Goal: Information Seeking & Learning: Learn about a topic

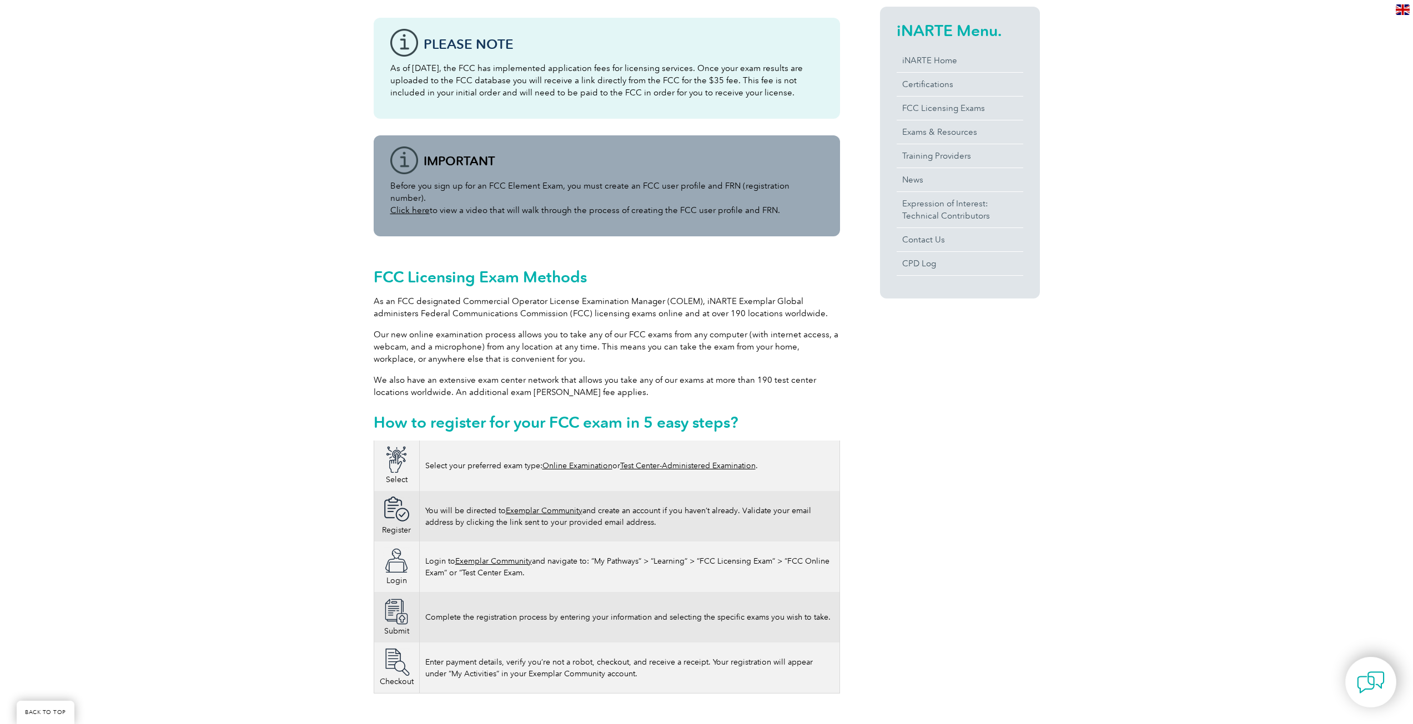
scroll to position [278, 0]
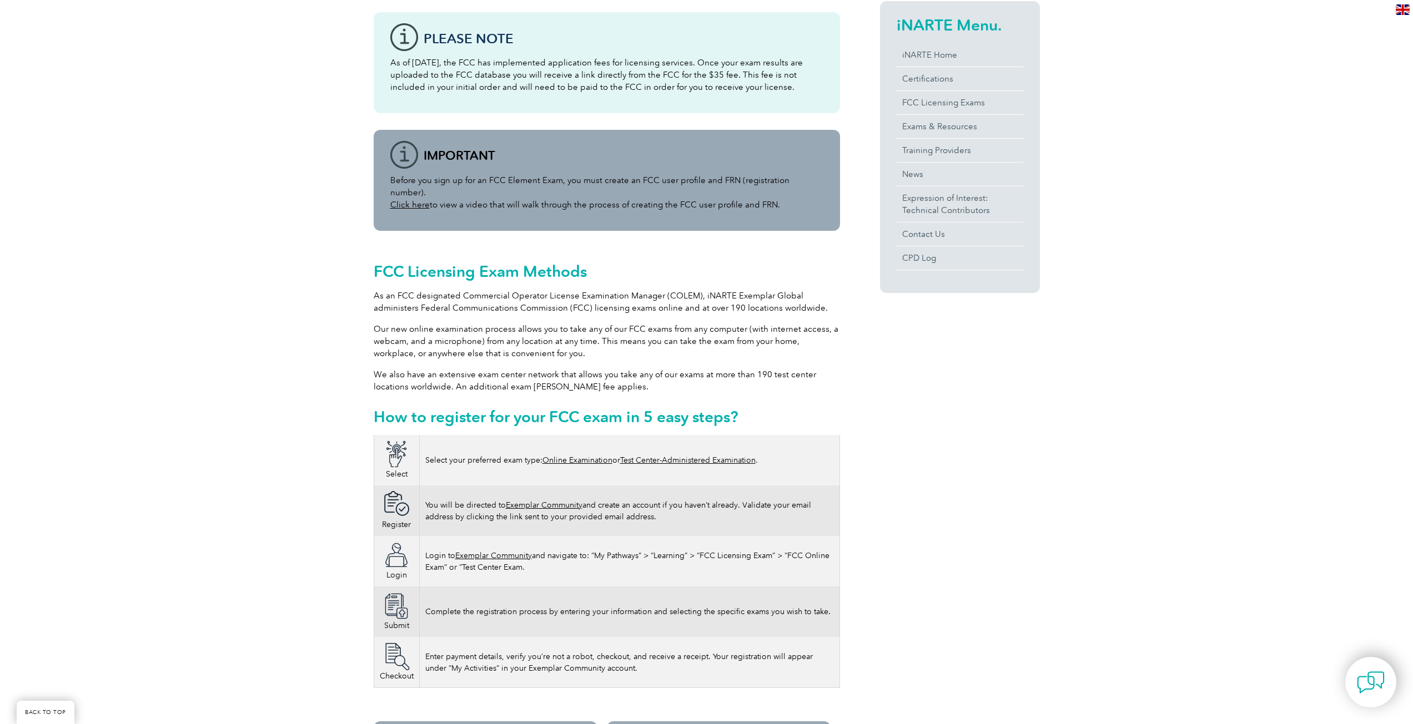
click at [663, 456] on link "Test Center-Administered Examination" at bounding box center [687, 460] width 135 height 9
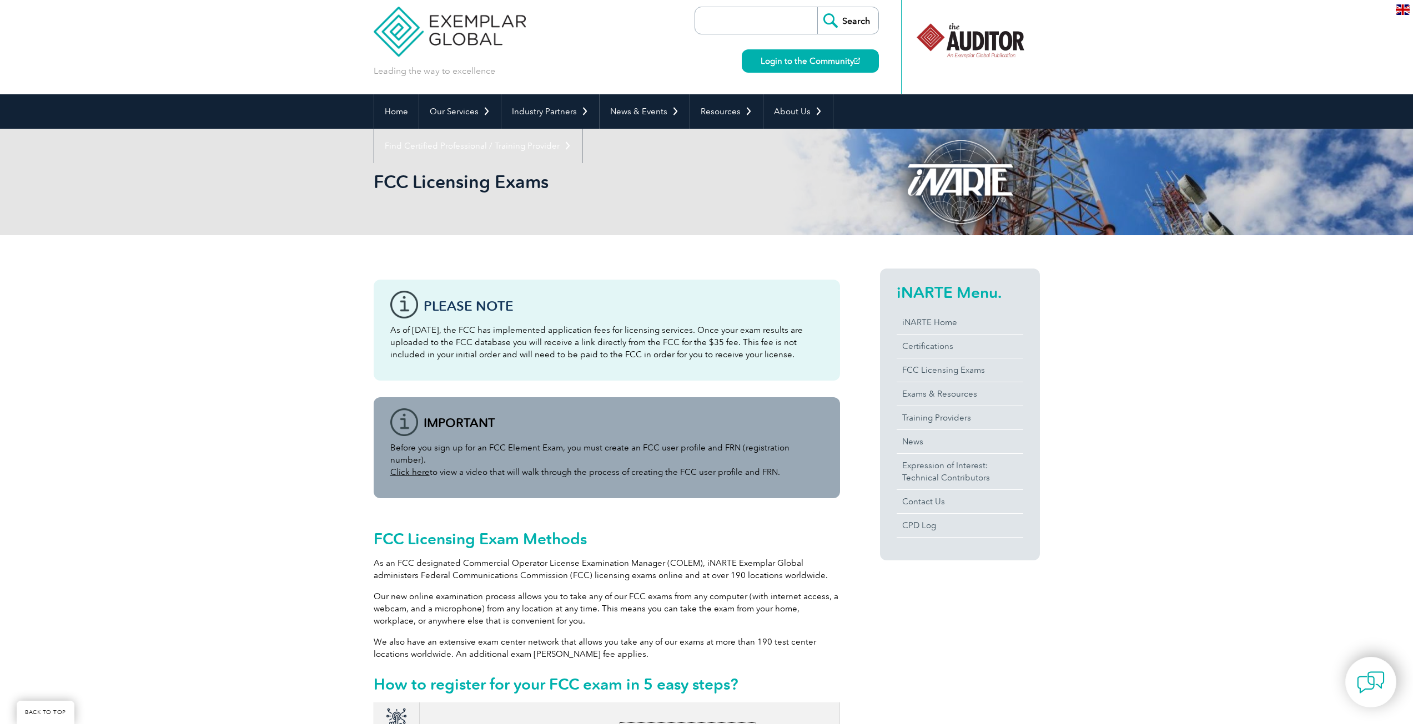
scroll to position [0, 0]
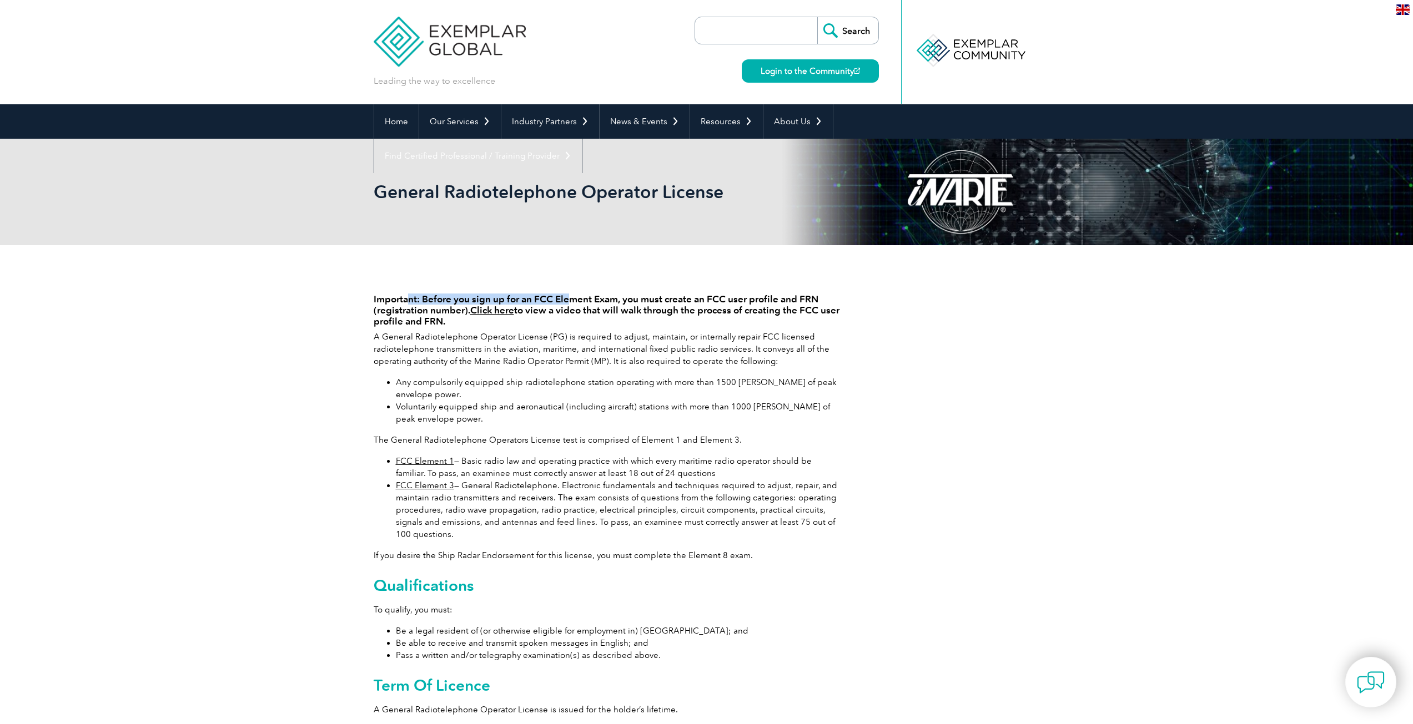
drag, startPoint x: 450, startPoint y: 289, endPoint x: 580, endPoint y: 284, distance: 130.0
click at [577, 284] on div "Important: Before you sign up for an FCC Element Exam, you must create an FCC u…" at bounding box center [607, 502] width 466 height 446
click at [570, 328] on div "Important: Before you sign up for an FCC Element Exam, you must create an FCC u…" at bounding box center [607, 502] width 466 height 446
drag, startPoint x: 423, startPoint y: 295, endPoint x: 459, endPoint y: 305, distance: 37.3
click at [460, 304] on h4 "Important: Before you sign up for an FCC Element Exam, you must create an FCC u…" at bounding box center [607, 310] width 466 height 33
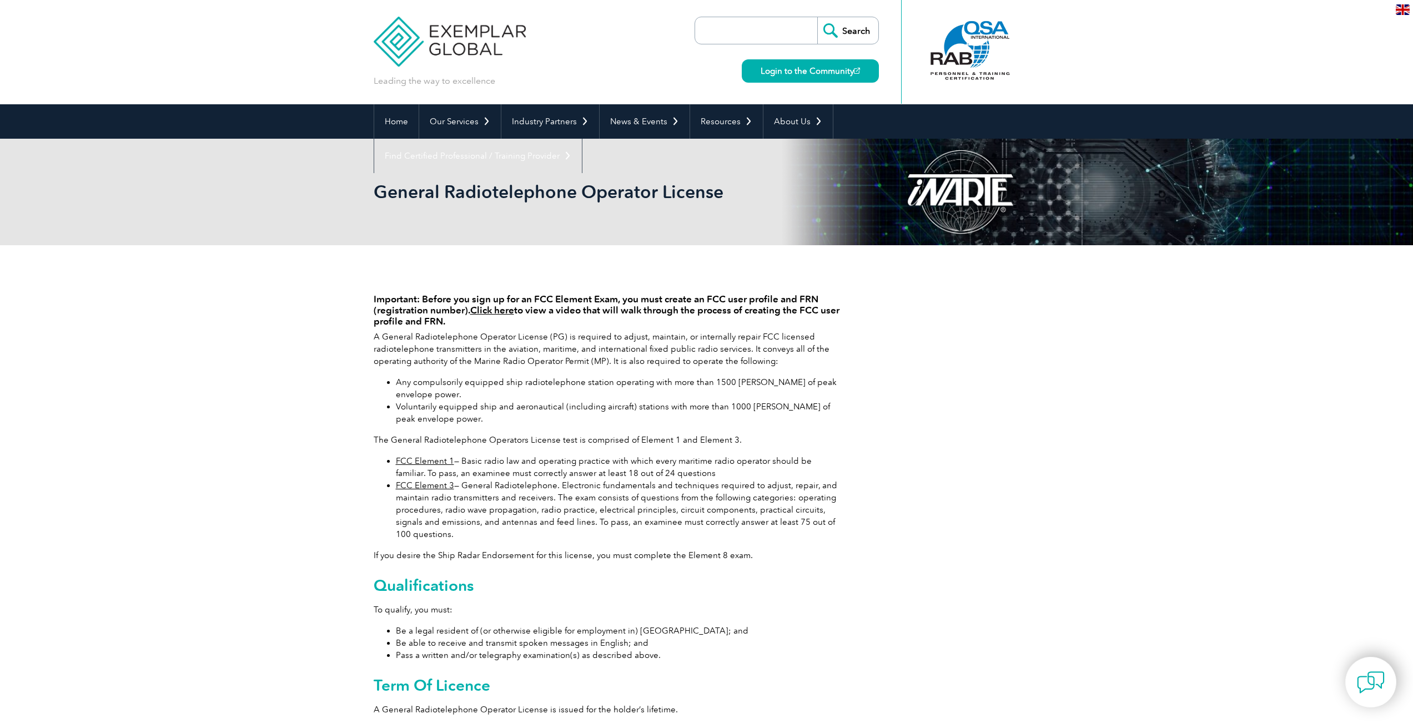
click at [557, 324] on h4 "Important: Before you sign up for an FCC Element Exam, you must create an FCC u…" at bounding box center [607, 310] width 466 height 33
drag, startPoint x: 553, startPoint y: 329, endPoint x: 742, endPoint y: 335, distance: 188.3
click at [742, 335] on div "Important: Before you sign up for an FCC Element Exam, you must create an FCC u…" at bounding box center [607, 502] width 466 height 446
click at [705, 357] on p "A General Radiotelephone Operator License (PG) is required to adjust, maintain,…" at bounding box center [607, 349] width 466 height 37
drag, startPoint x: 383, startPoint y: 349, endPoint x: 556, endPoint y: 354, distance: 172.7
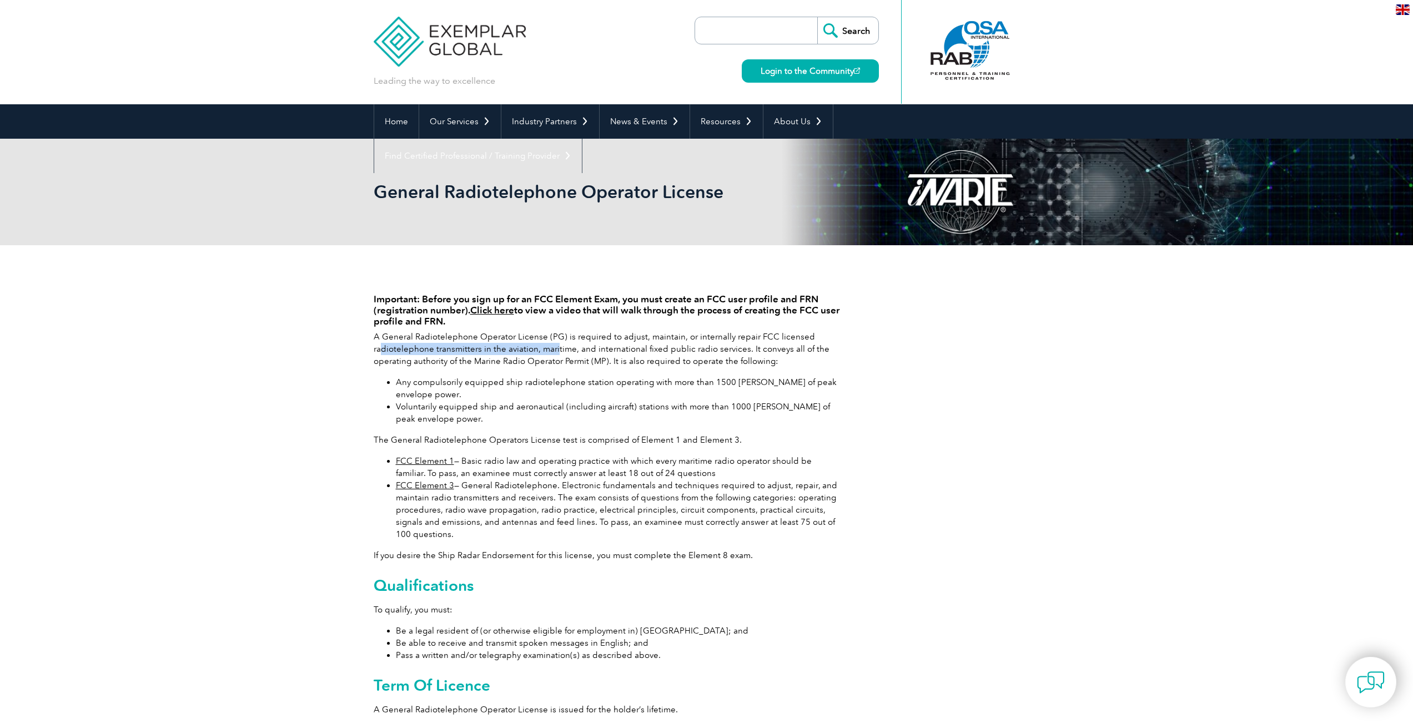
click at [556, 351] on p "A General Radiotelephone Operator License (PG) is required to adjust, maintain,…" at bounding box center [607, 349] width 466 height 37
click at [503, 361] on p "A General Radiotelephone Operator License (PG) is required to adjust, maintain,…" at bounding box center [607, 349] width 466 height 37
drag, startPoint x: 465, startPoint y: 346, endPoint x: 657, endPoint y: 359, distance: 192.4
click at [638, 356] on p "A General Radiotelephone Operator License (PG) is required to adjust, maintain,…" at bounding box center [607, 349] width 466 height 37
click at [595, 369] on div "Important: Before you sign up for an FCC Element Exam, you must create an FCC u…" at bounding box center [607, 502] width 466 height 446
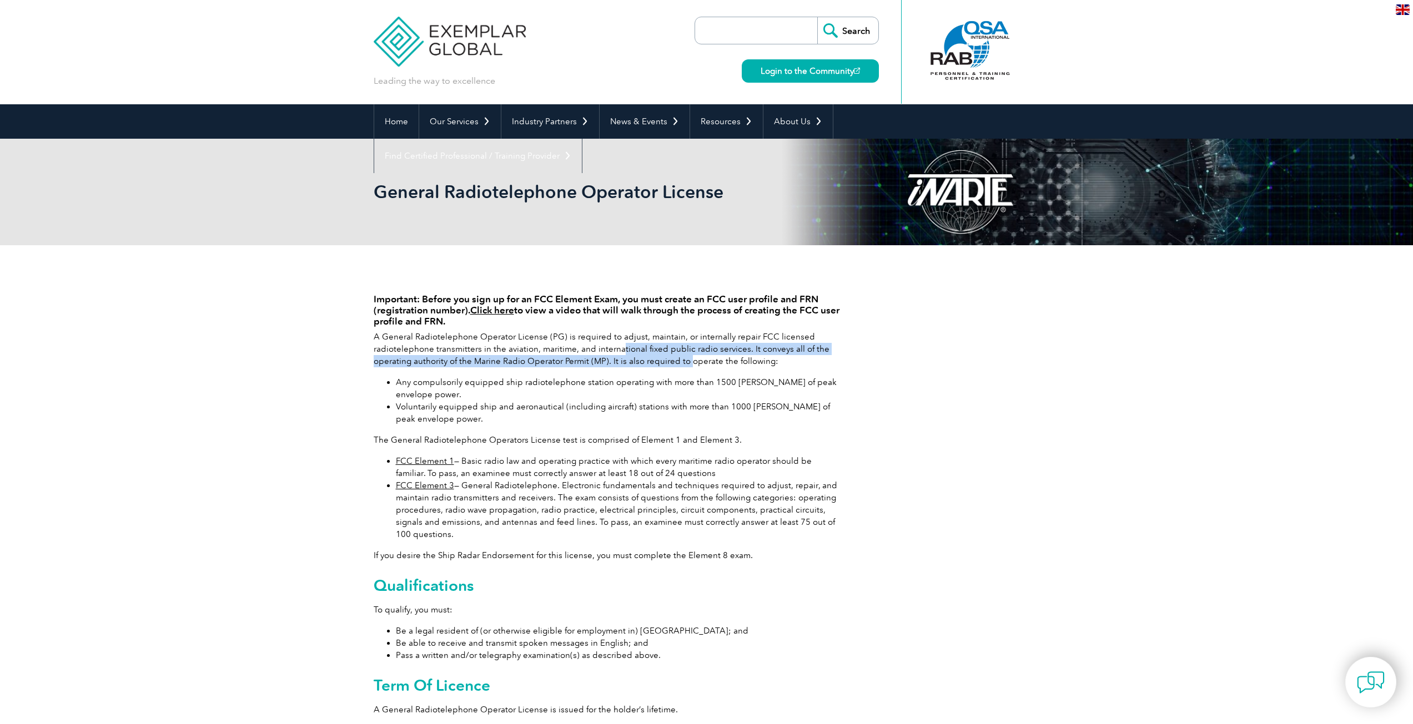
drag, startPoint x: 626, startPoint y: 353, endPoint x: 754, endPoint y: 362, distance: 128.6
click at [696, 358] on p "A General Radiotelephone Operator License (PG) is required to adjust, maintain,…" at bounding box center [607, 349] width 466 height 37
click at [727, 376] on li "Any compulsorily equipped ship radiotelephone station operating with more than …" at bounding box center [618, 388] width 444 height 24
drag, startPoint x: 693, startPoint y: 347, endPoint x: 829, endPoint y: 367, distance: 137.5
click at [824, 363] on p "A General Radiotelephone Operator License (PG) is required to adjust, maintain,…" at bounding box center [607, 349] width 466 height 37
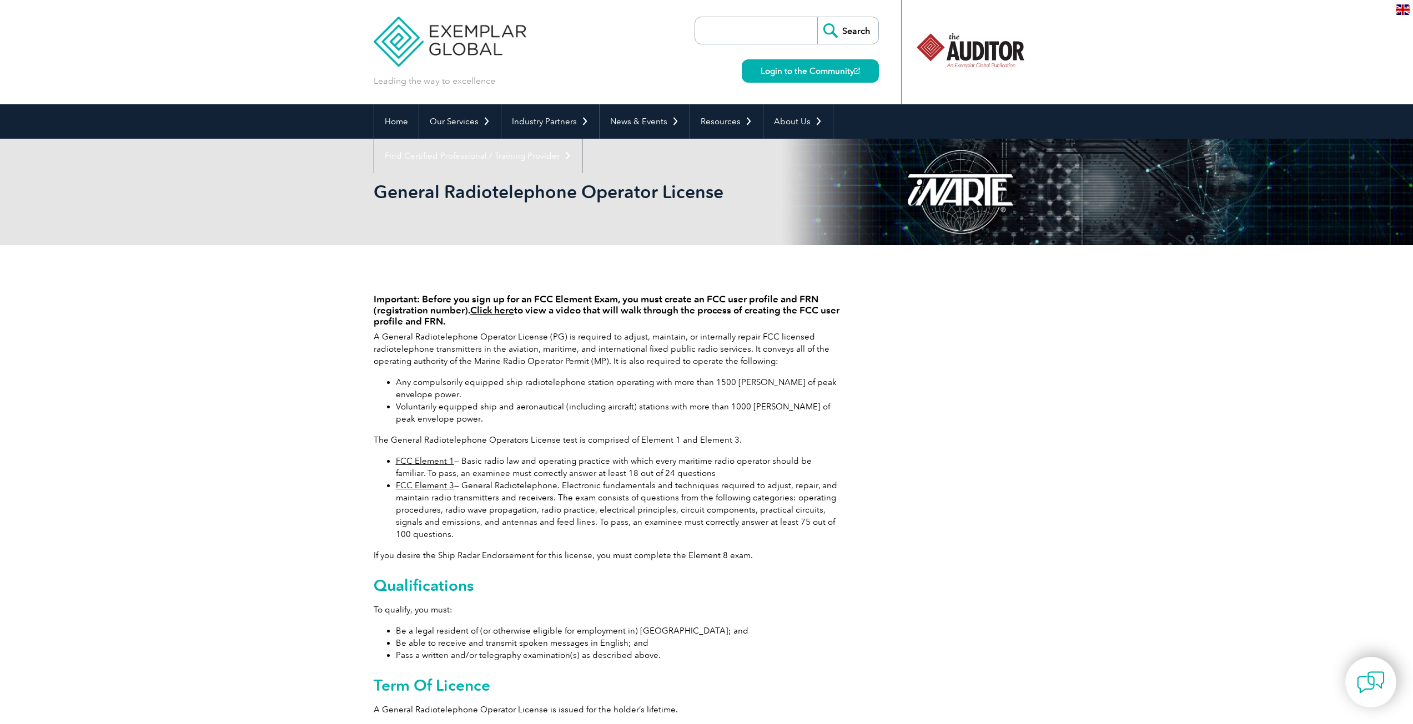
click at [458, 372] on div "Important: Before you sign up for an FCC Element Exam, you must create an FCC u…" at bounding box center [607, 502] width 466 height 446
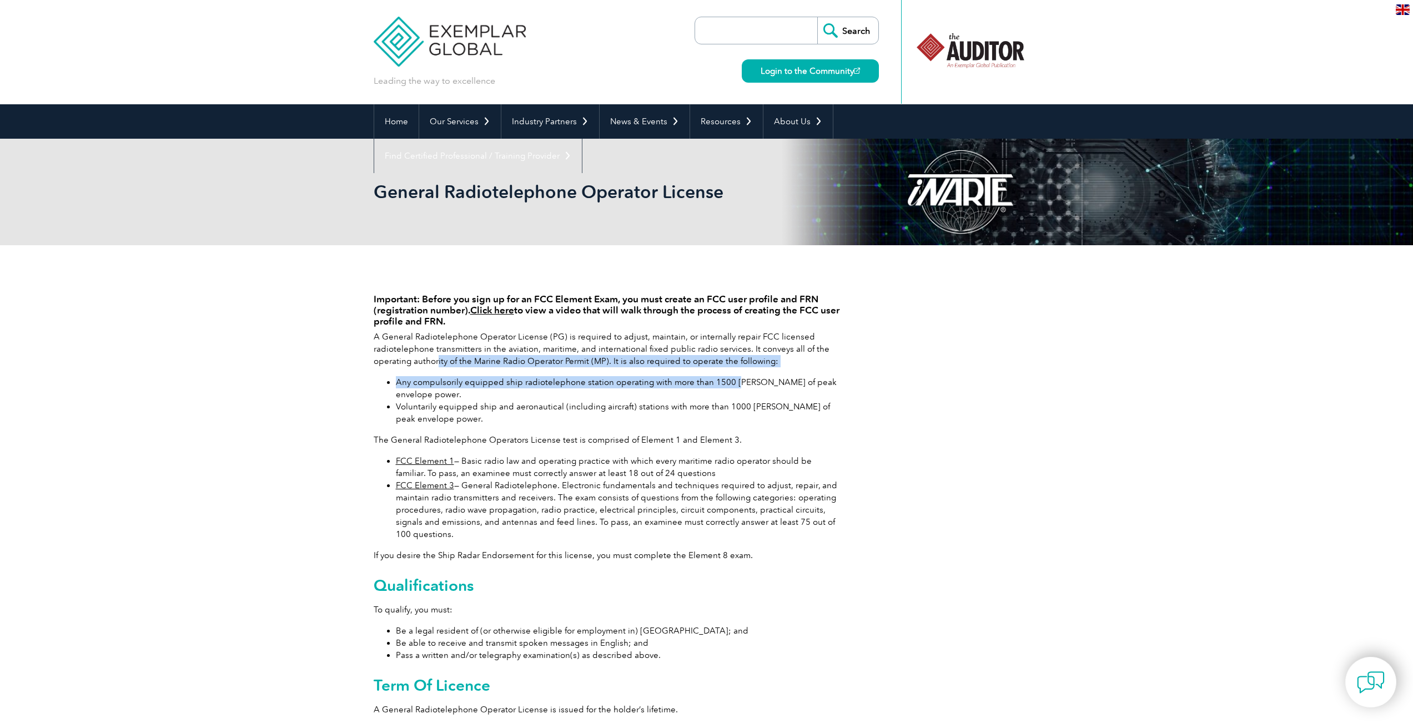
drag, startPoint x: 602, startPoint y: 362, endPoint x: 751, endPoint y: 374, distance: 149.8
click at [743, 371] on div "Important: Before you sign up for an FCC Element Exam, you must create an FCC u…" at bounding box center [607, 502] width 466 height 446
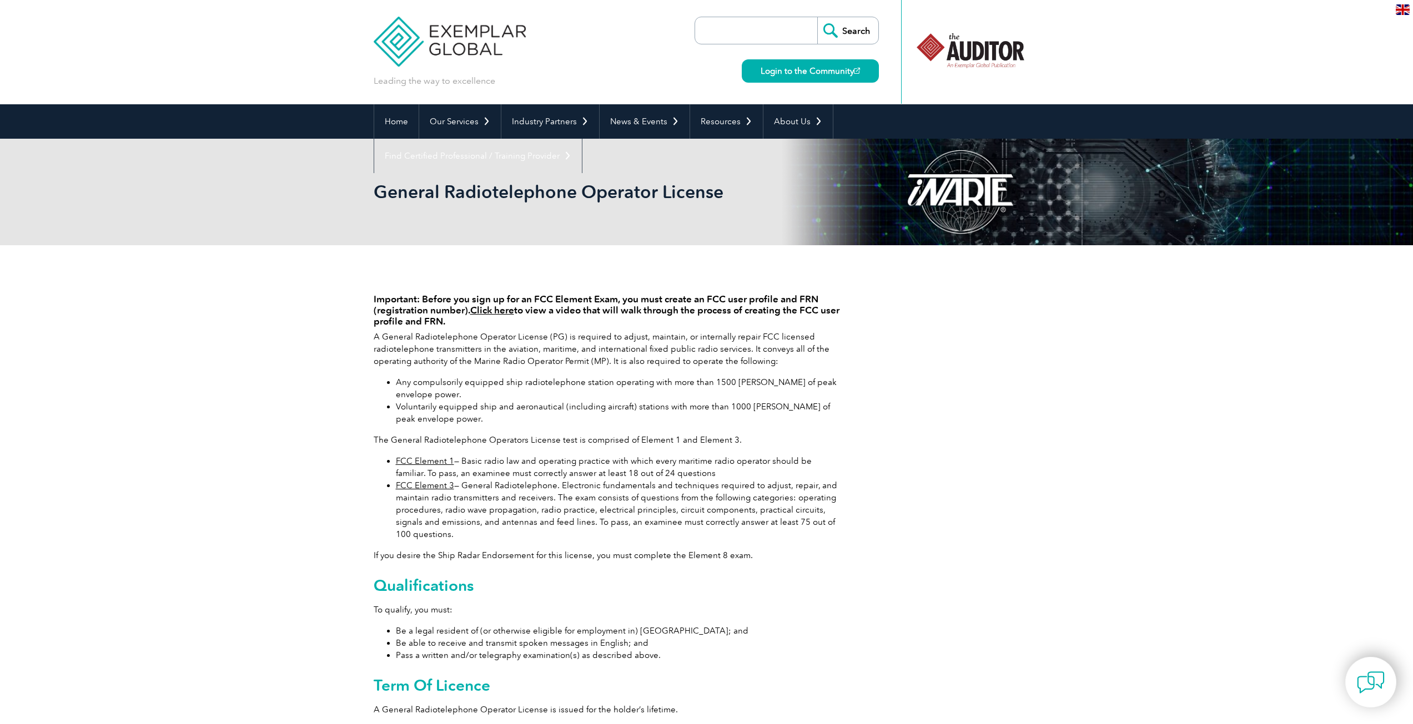
click at [523, 404] on li "Voluntarily equipped ship and aeronautical (including aircraft) stations with m…" at bounding box center [618, 413] width 444 height 24
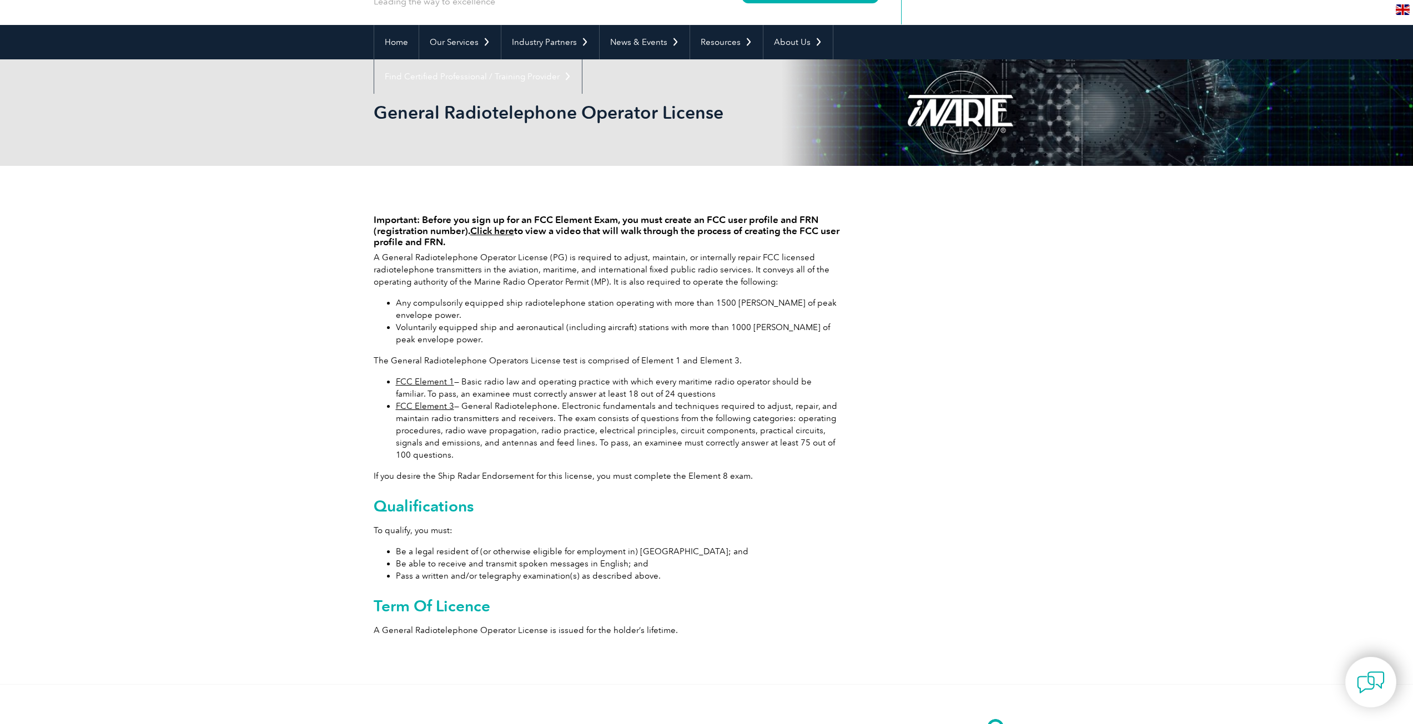
scroll to position [111, 0]
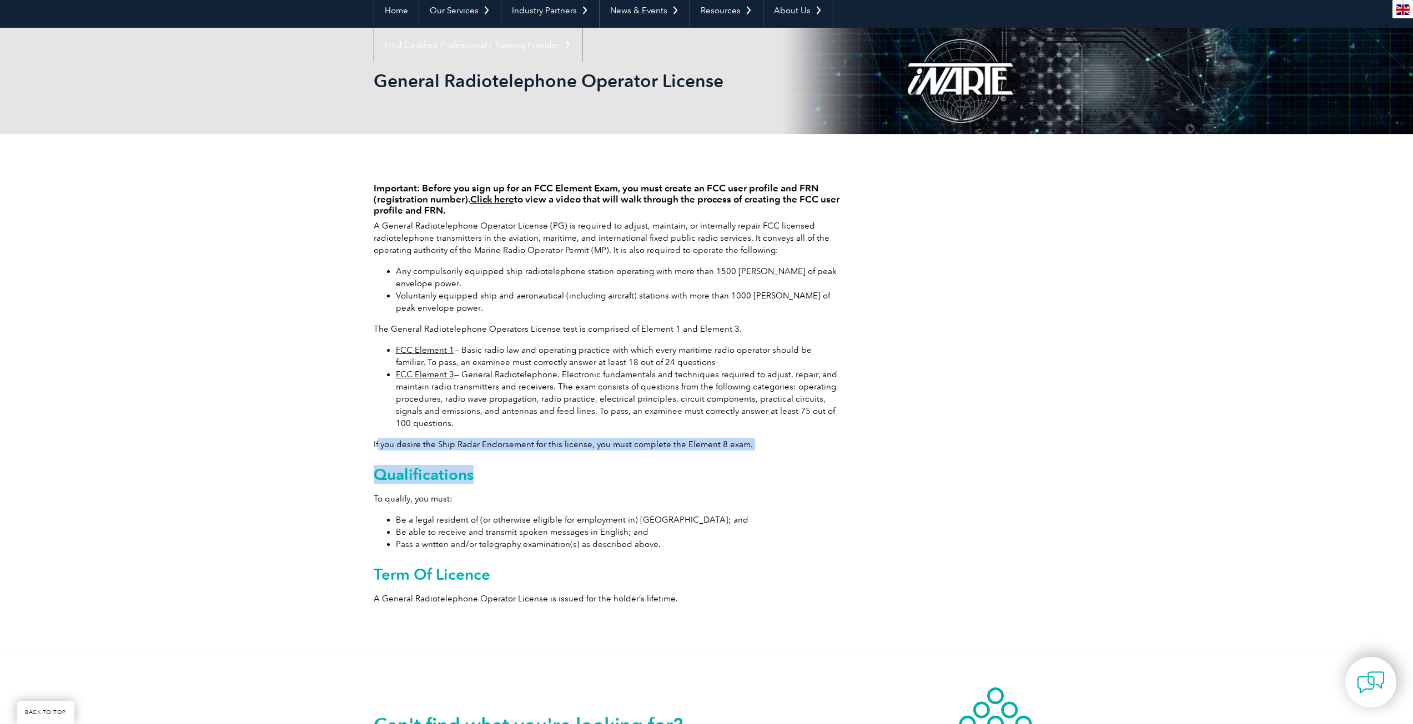
drag, startPoint x: 397, startPoint y: 448, endPoint x: 551, endPoint y: 468, distance: 154.6
click at [554, 456] on div "Important: Before you sign up for an FCC Element Exam, you must create an FCC u…" at bounding box center [607, 391] width 466 height 446
click at [532, 475] on h2 "Qualifications" at bounding box center [607, 475] width 466 height 18
drag, startPoint x: 441, startPoint y: 444, endPoint x: 669, endPoint y: 455, distance: 228.9
click at [638, 453] on div "Important: Before you sign up for an FCC Element Exam, you must create an FCC u…" at bounding box center [607, 391] width 466 height 446
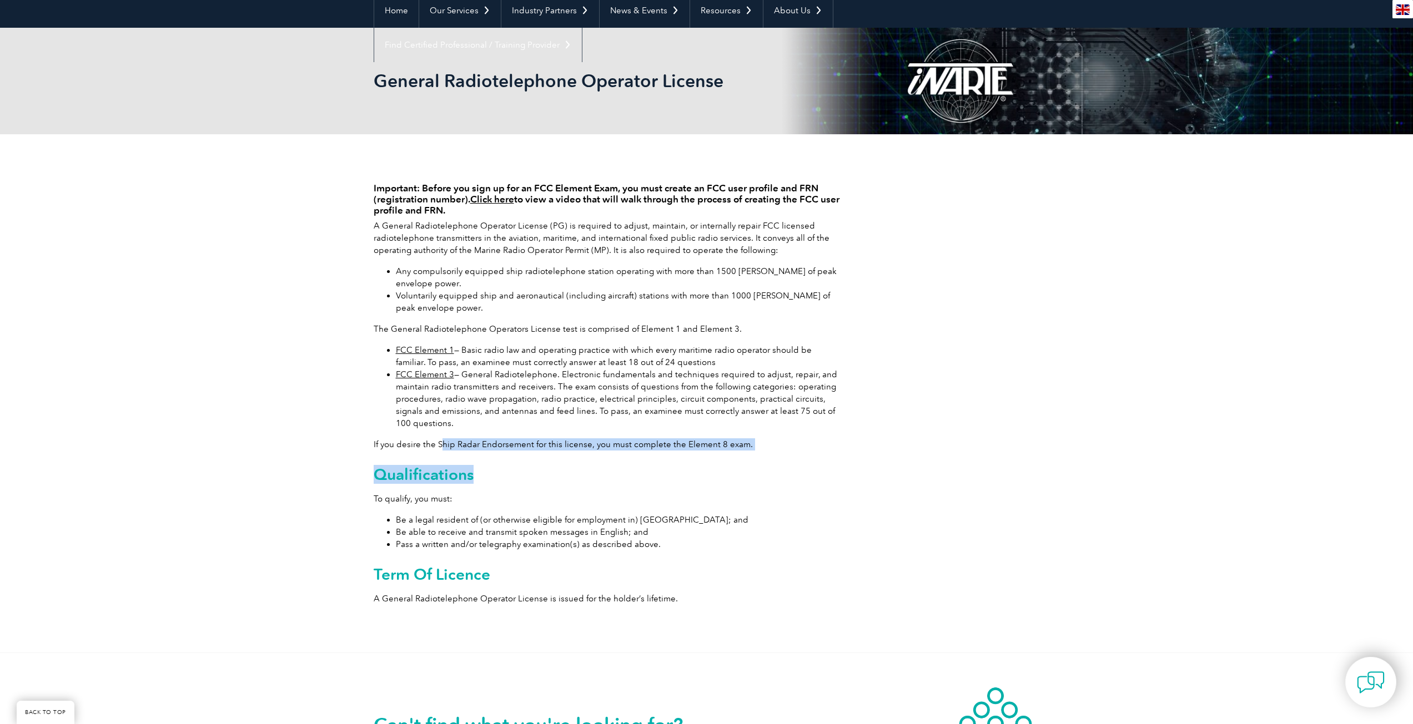
click at [613, 470] on h2 "Qualifications" at bounding box center [607, 475] width 466 height 18
drag, startPoint x: 531, startPoint y: 444, endPoint x: 626, endPoint y: 457, distance: 96.4
click at [608, 447] on p "If you desire the Ship Radar Endorsement for this license, you must complete th…" at bounding box center [607, 445] width 466 height 12
click at [565, 482] on h2 "Qualifications" at bounding box center [607, 475] width 466 height 18
drag, startPoint x: 423, startPoint y: 447, endPoint x: 596, endPoint y: 445, distance: 172.6
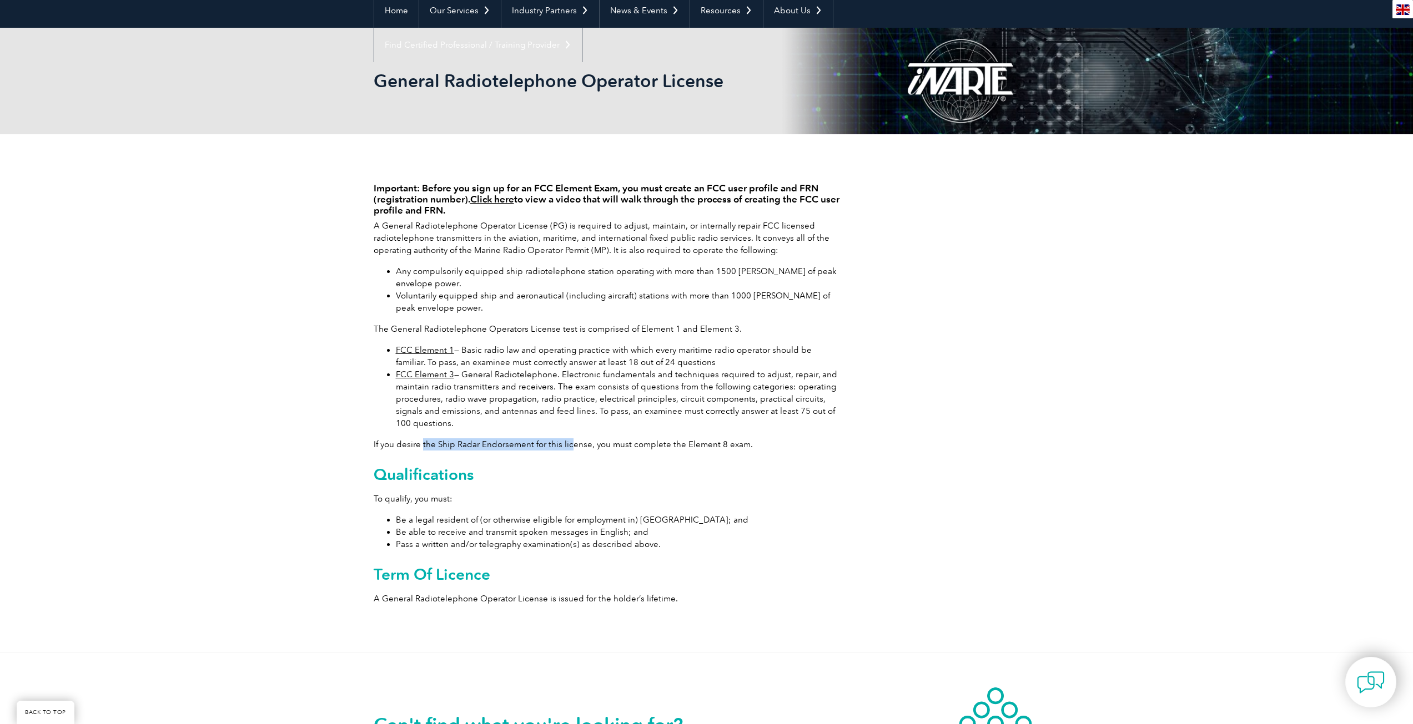
click at [586, 443] on p "If you desire the Ship Radar Endorsement for this license, you must complete th…" at bounding box center [607, 445] width 466 height 12
click at [577, 468] on h2 "Qualifications" at bounding box center [607, 475] width 466 height 18
drag, startPoint x: 439, startPoint y: 433, endPoint x: 661, endPoint y: 441, distance: 222.2
click at [647, 440] on div "Important: Before you sign up for an FCC Element Exam, you must create an FCC u…" at bounding box center [607, 391] width 466 height 446
click at [624, 481] on h2 "Qualifications" at bounding box center [607, 475] width 466 height 18
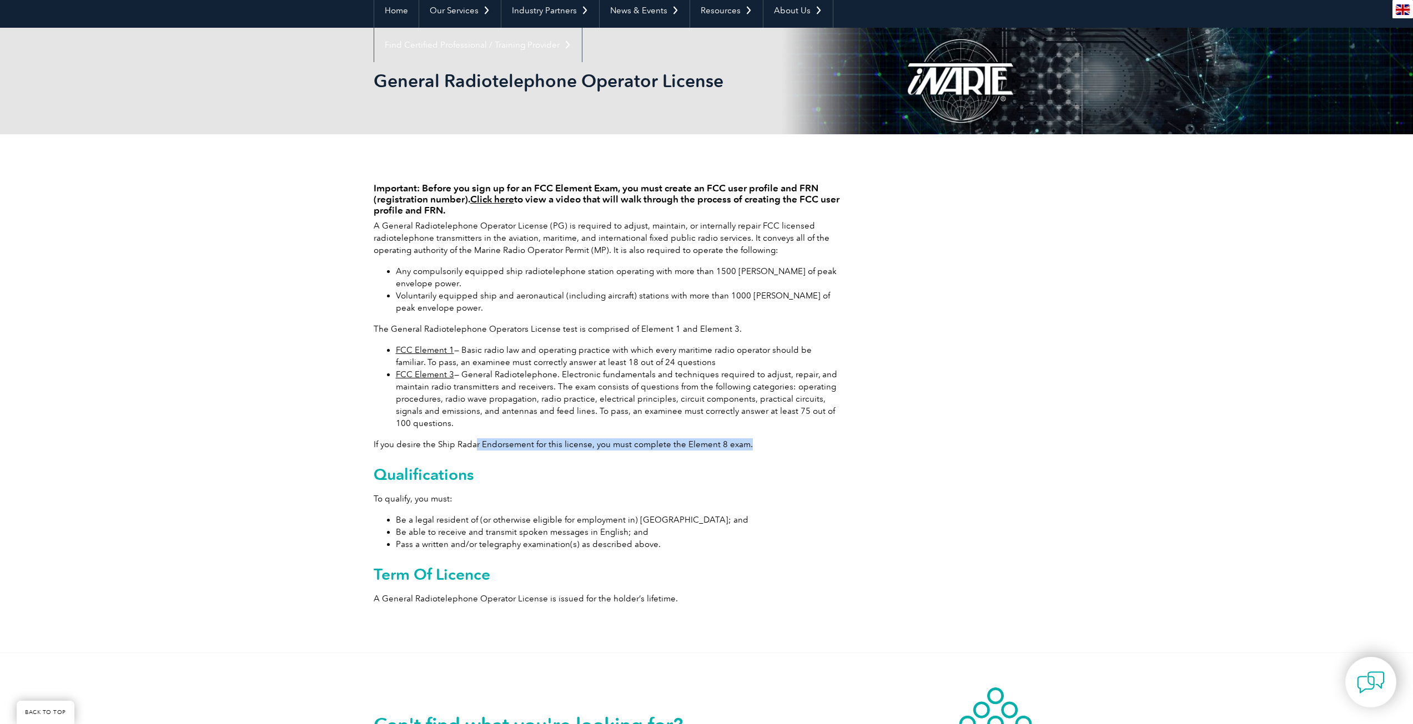
drag, startPoint x: 471, startPoint y: 442, endPoint x: 792, endPoint y: 449, distance: 320.9
click at [773, 448] on p "If you desire the Ship Radar Endorsement for this license, you must complete th…" at bounding box center [607, 445] width 466 height 12
click at [719, 468] on h2 "Qualifications" at bounding box center [607, 475] width 466 height 18
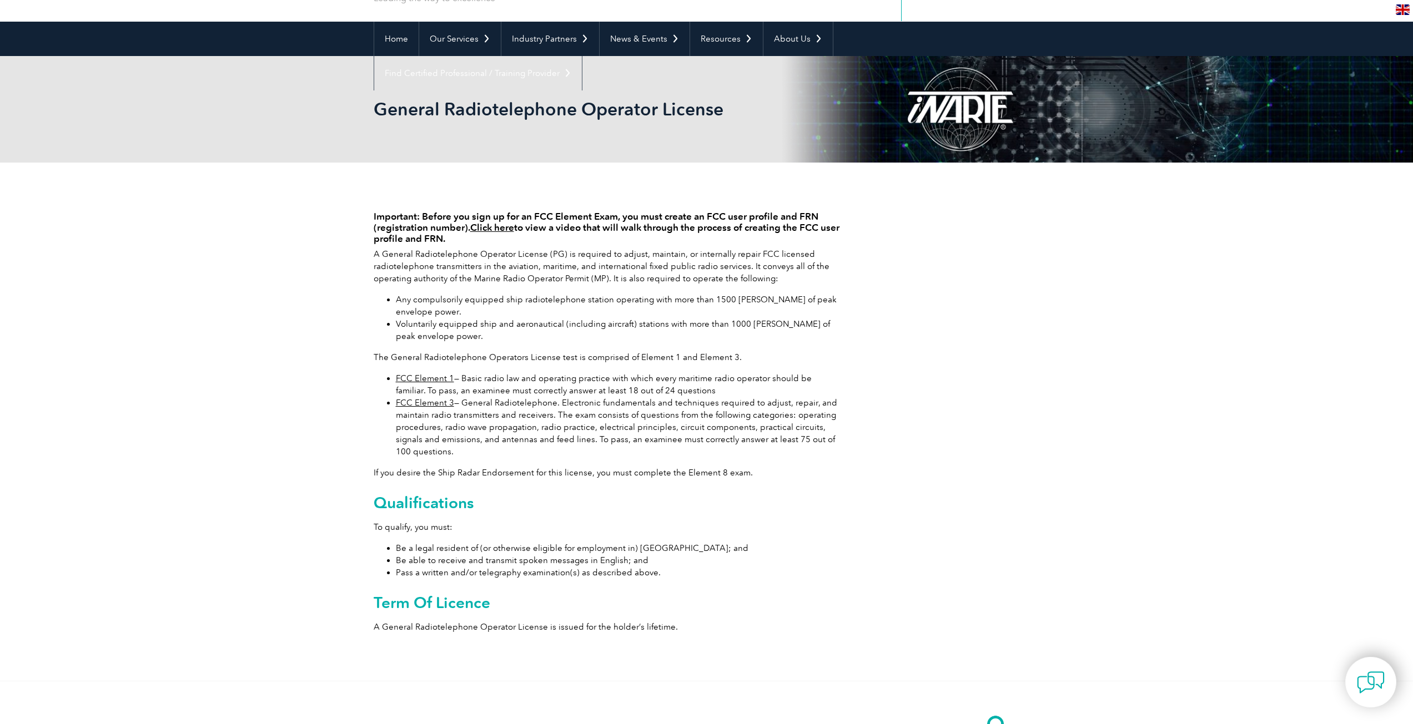
scroll to position [167, 0]
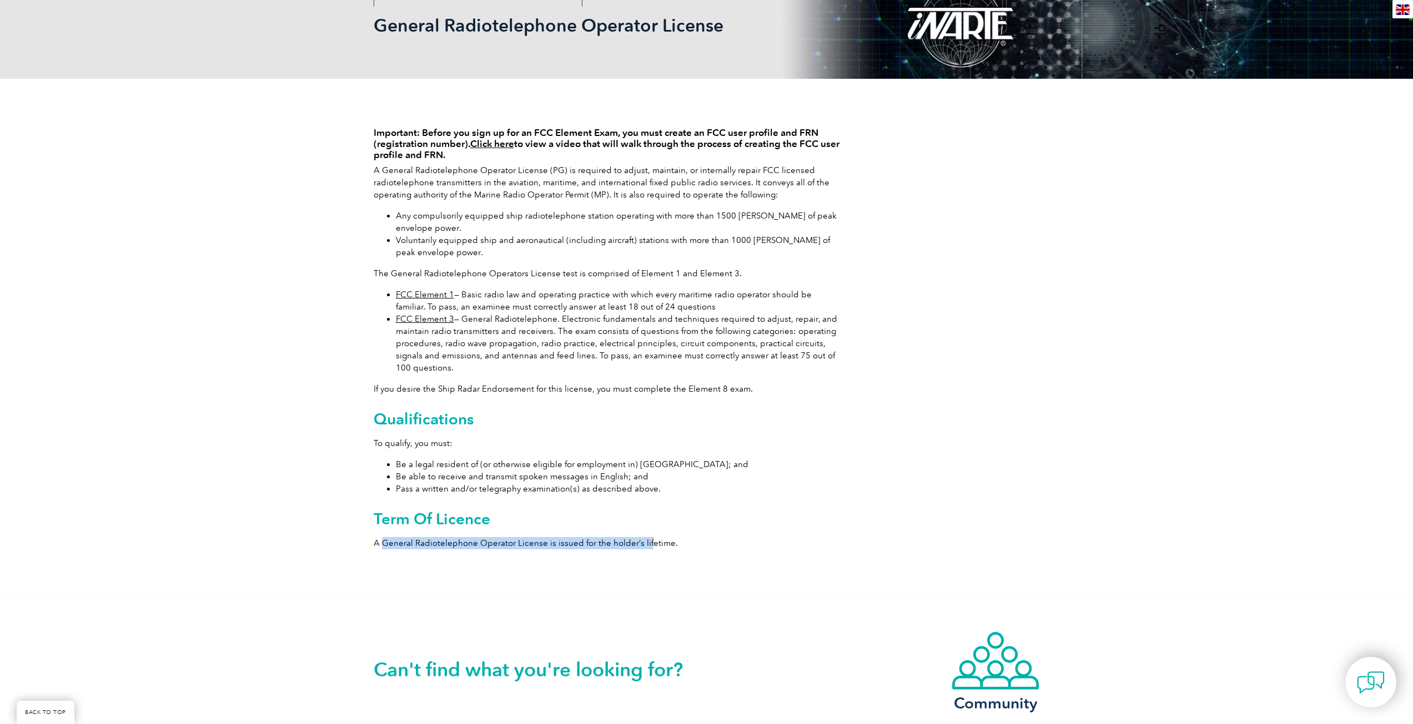
drag, startPoint x: 385, startPoint y: 544, endPoint x: 665, endPoint y: 552, distance: 279.9
click at [656, 551] on div "Important: Before you sign up for an FCC Element Exam, you must create an FCC u…" at bounding box center [607, 335] width 466 height 446
click at [630, 560] on div "Important: Before you sign up for an FCC Element Exam, you must create an FCC u…" at bounding box center [707, 338] width 666 height 518
drag, startPoint x: 461, startPoint y: 546, endPoint x: 673, endPoint y: 549, distance: 212.6
click at [671, 549] on p "A General Radiotelephone Operator License is issued for the holder’s lifetime." at bounding box center [607, 543] width 466 height 12
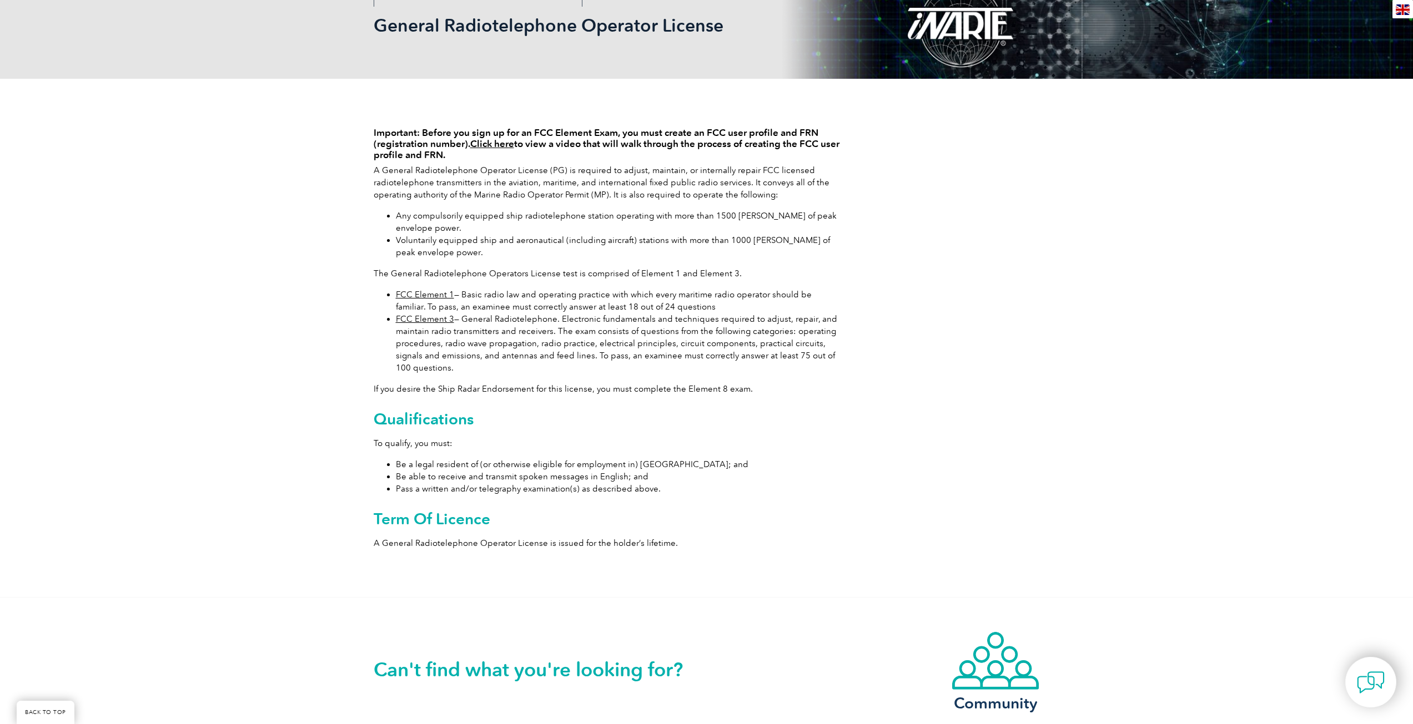
click at [644, 561] on div "Important: Before you sign up for an FCC Element Exam, you must create an FCC u…" at bounding box center [707, 338] width 666 height 518
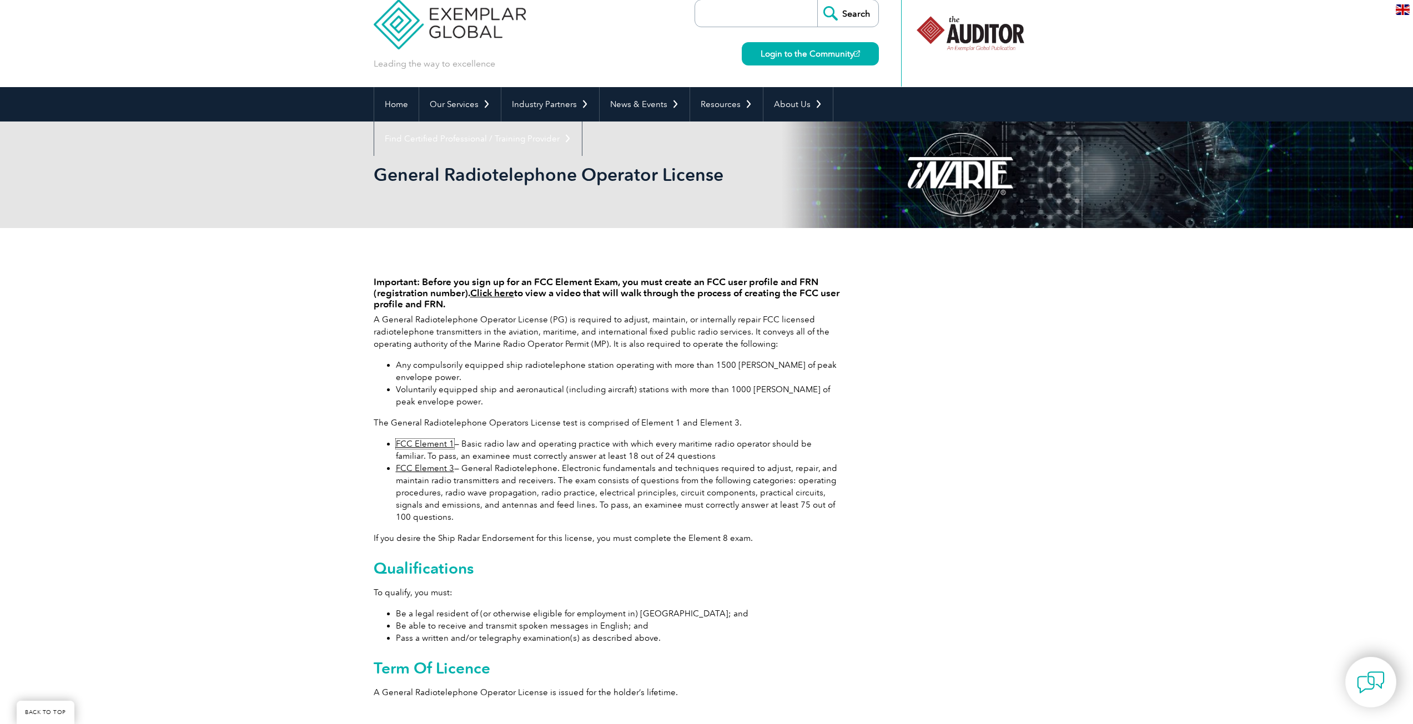
scroll to position [0, 0]
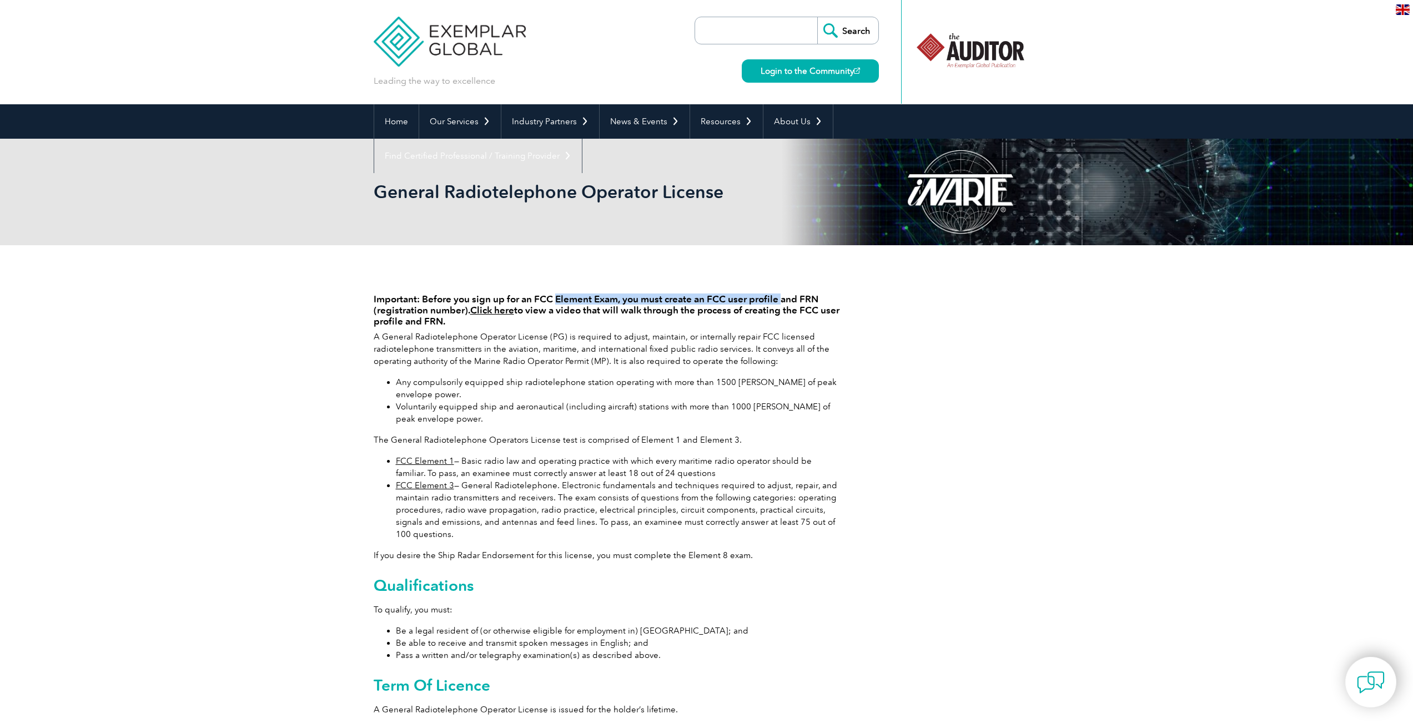
drag, startPoint x: 565, startPoint y: 303, endPoint x: 787, endPoint y: 304, distance: 222.6
click at [784, 301] on h4 "Important: Before you sign up for an FCC Element Exam, you must create an FCC u…" at bounding box center [607, 310] width 466 height 33
click at [796, 328] on div "Important: Before you sign up for an FCC Element Exam, you must create an FCC u…" at bounding box center [607, 502] width 466 height 446
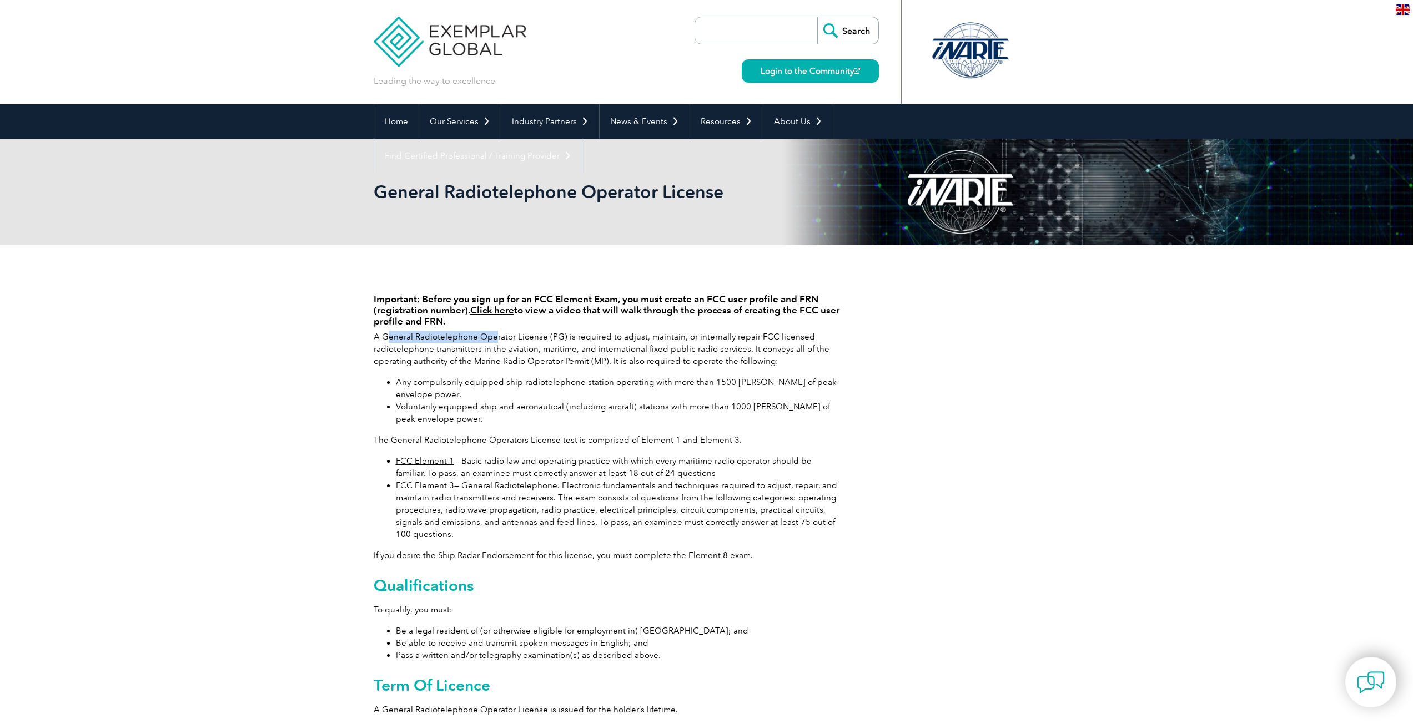
click at [522, 346] on p "A General Radiotelephone Operator License (PG) is required to adjust, maintain,…" at bounding box center [607, 349] width 466 height 37
click at [485, 390] on li "Any compulsorily equipped ship radiotelephone station operating with more than …" at bounding box center [618, 388] width 444 height 24
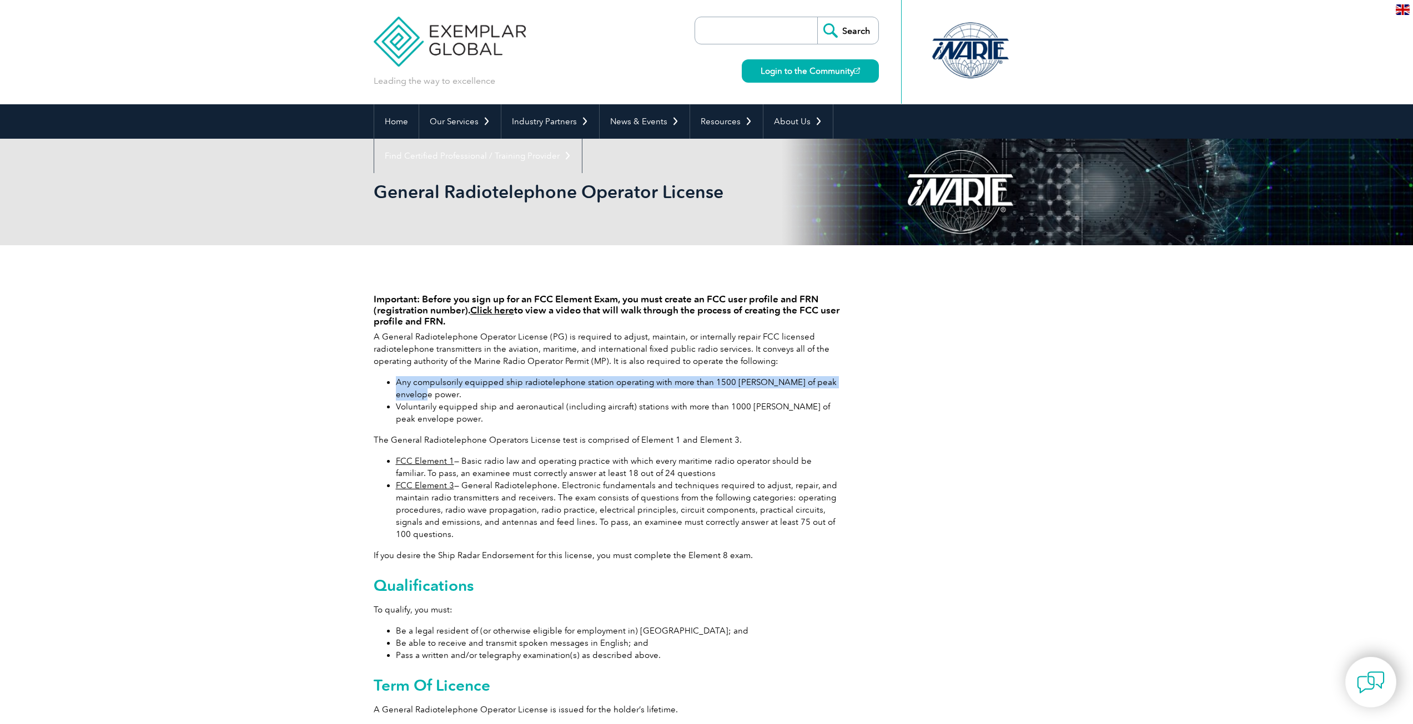
drag, startPoint x: 388, startPoint y: 384, endPoint x: 596, endPoint y: 396, distance: 208.5
click at [596, 396] on li "Any compulsorily equipped ship radiotelephone station operating with more than …" at bounding box center [618, 388] width 444 height 24
drag, startPoint x: 544, startPoint y: 417, endPoint x: 507, endPoint y: 425, distance: 38.0
click at [543, 417] on li "Voluntarily equipped ship and aeronautical (including aircraft) stations with m…" at bounding box center [618, 413] width 444 height 24
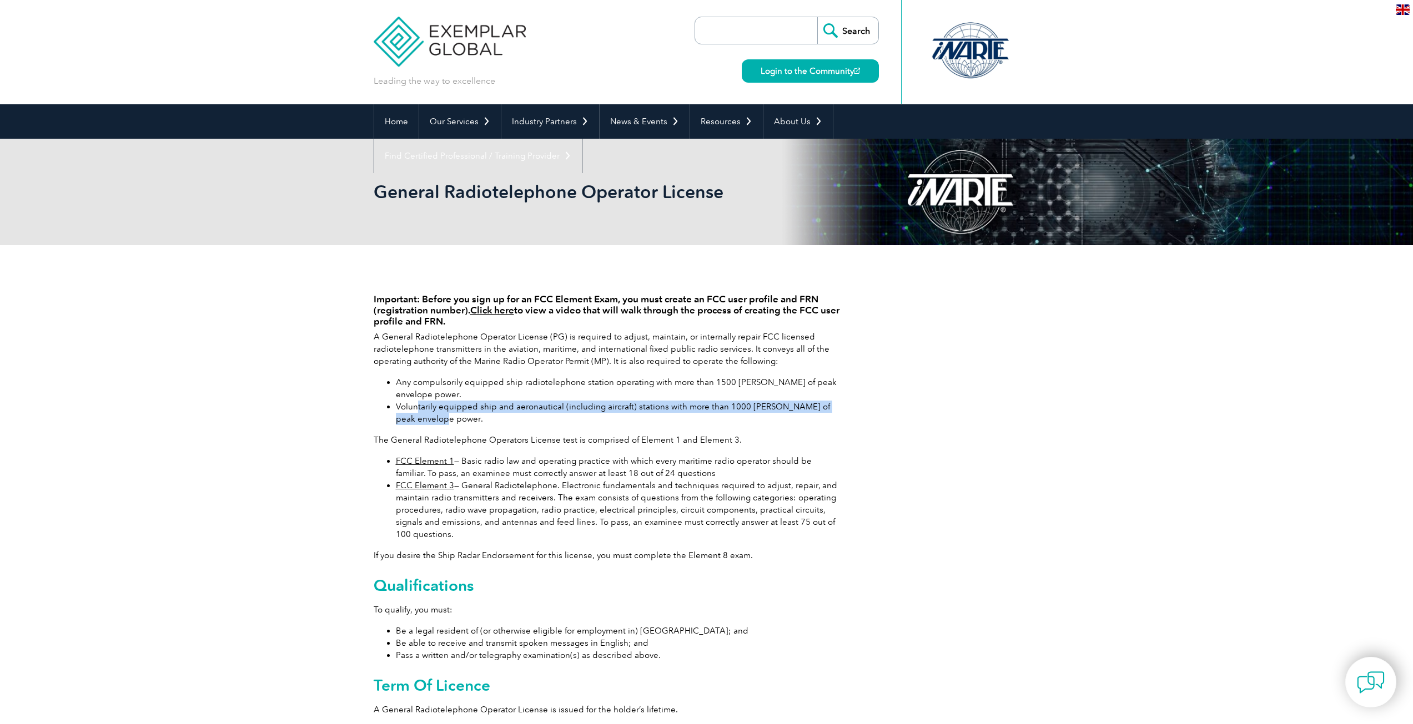
drag, startPoint x: 580, startPoint y: 410, endPoint x: 669, endPoint y: 427, distance: 91.5
click at [632, 418] on li "Voluntarily equipped ship and aeronautical (including aircraft) stations with m…" at bounding box center [618, 413] width 444 height 24
click at [591, 429] on div "Important: Before you sign up for an FCC Element Exam, you must create an FCC u…" at bounding box center [607, 502] width 466 height 446
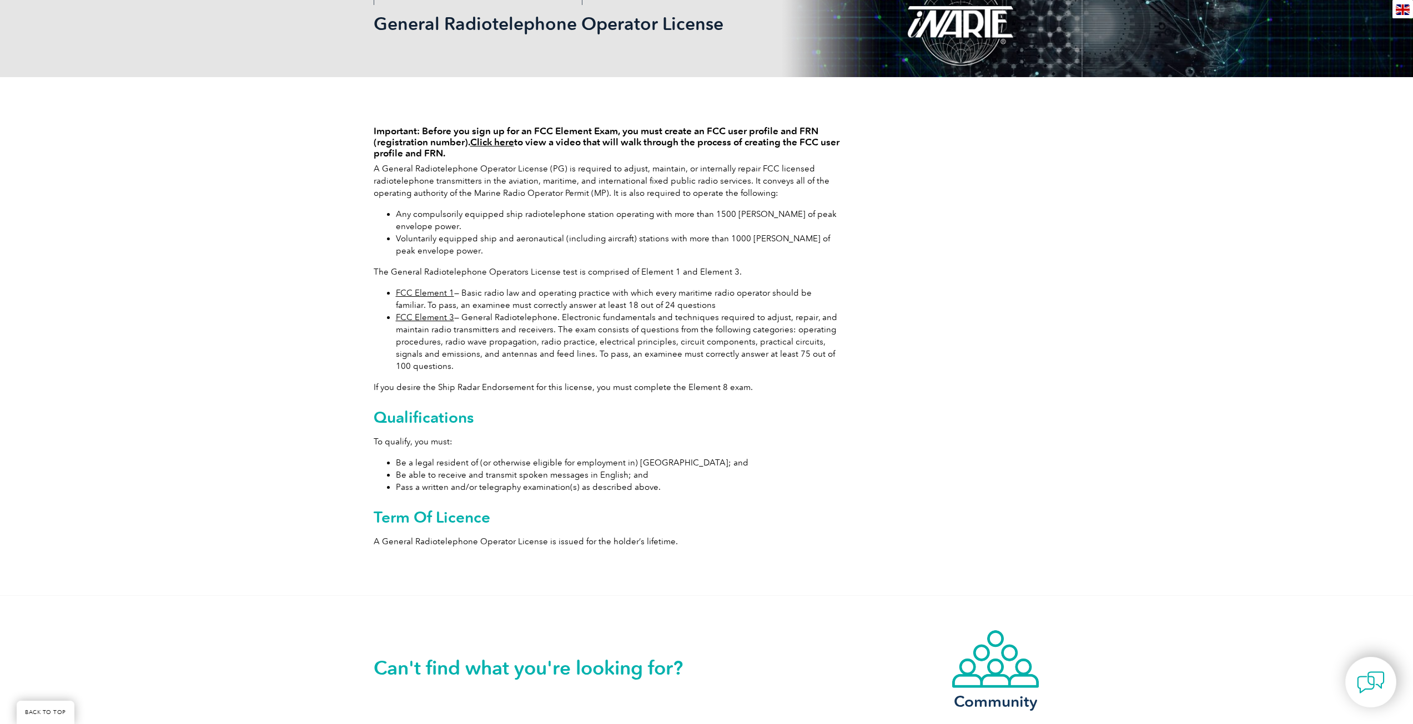
scroll to position [152, 0]
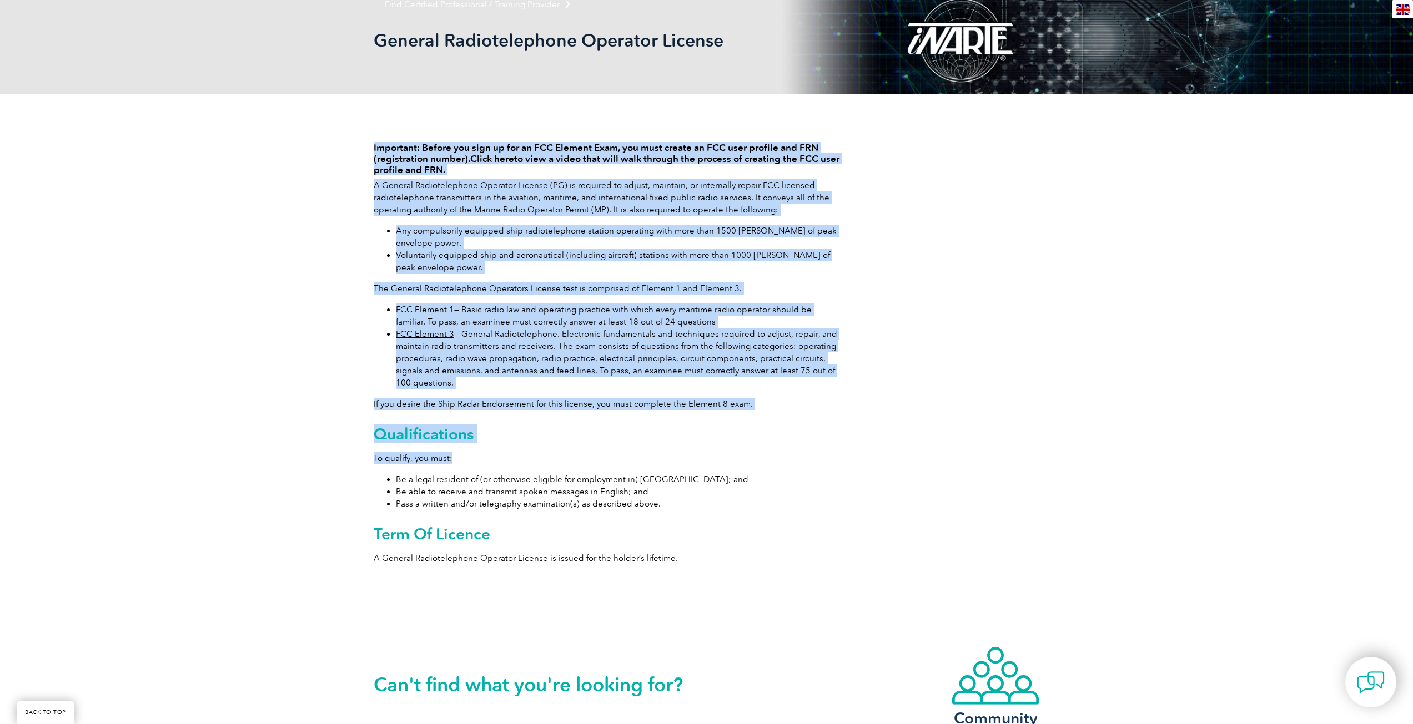
drag, startPoint x: 375, startPoint y: 451, endPoint x: 530, endPoint y: 446, distance: 154.9
click at [520, 447] on div "Important: Before you sign up for an FCC Element Exam, you must create an FCC u…" at bounding box center [706, 353] width 1413 height 518
click at [528, 448] on div "Important: Before you sign up for an FCC Element Exam, you must create an FCC u…" at bounding box center [607, 350] width 466 height 446
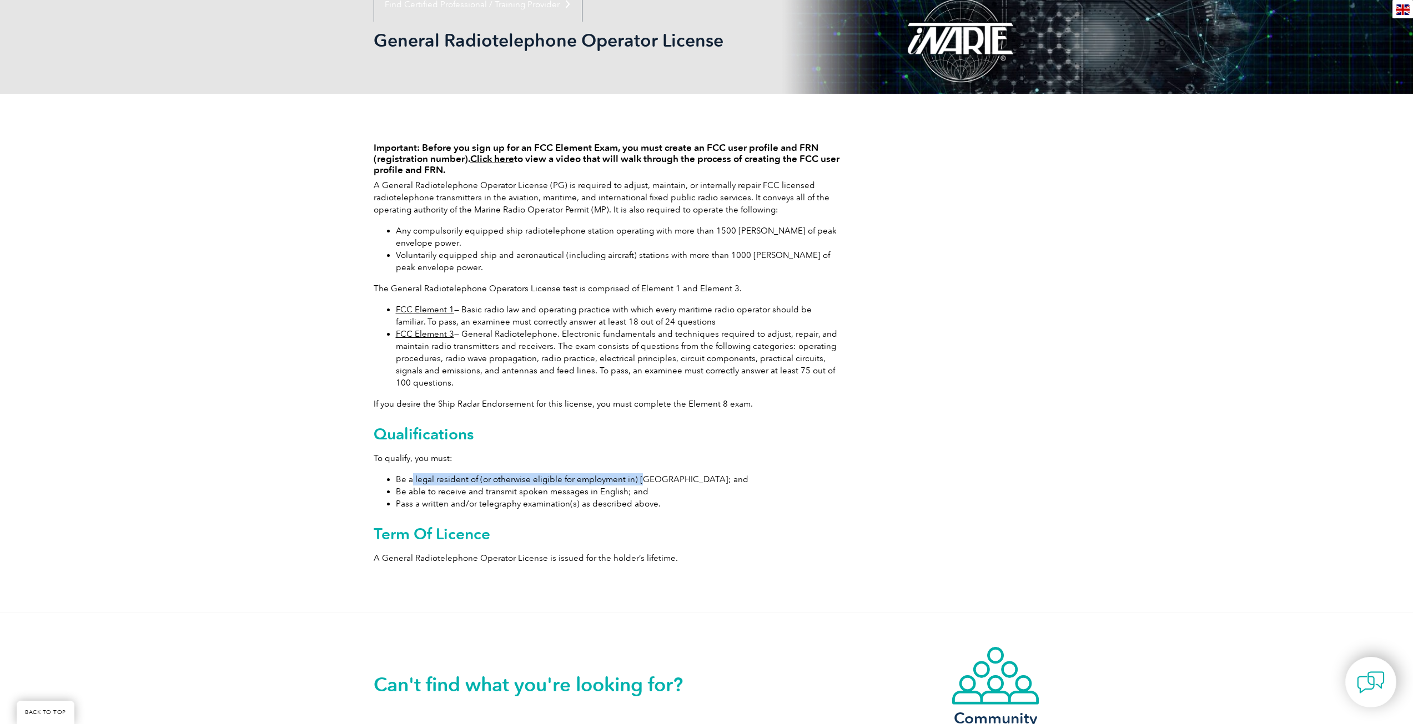
drag, startPoint x: 463, startPoint y: 479, endPoint x: 667, endPoint y: 470, distance: 203.9
click at [647, 472] on div "Important: Before you sign up for an FCC Element Exam, you must create an FCC u…" at bounding box center [607, 350] width 466 height 446
drag, startPoint x: 615, startPoint y: 488, endPoint x: 520, endPoint y: 492, distance: 95.0
click at [603, 488] on li "Be able to receive and transmit spoken messages in English; and" at bounding box center [618, 492] width 444 height 12
drag, startPoint x: 530, startPoint y: 500, endPoint x: 672, endPoint y: 493, distance: 142.8
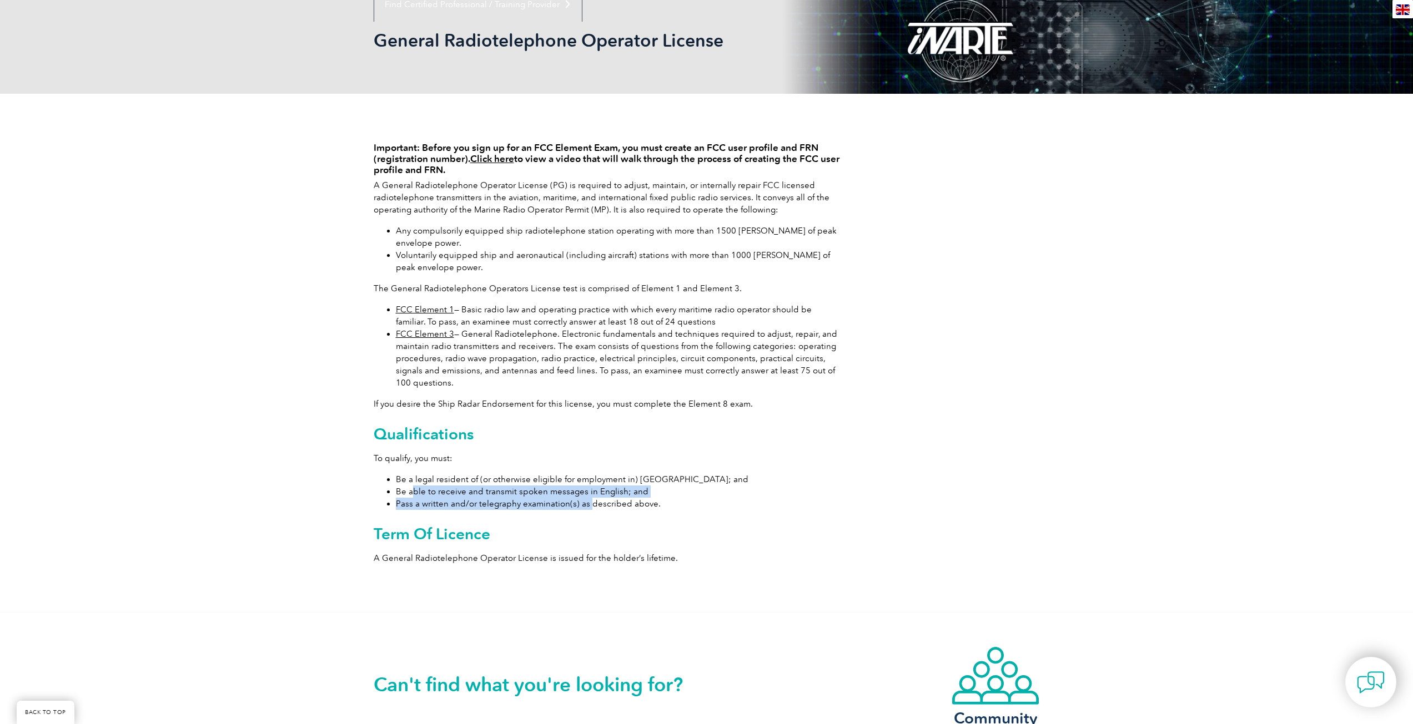
click at [603, 500] on ul "Be a legal resident of (or otherwise eligible for employment in) the United Sta…" at bounding box center [607, 491] width 466 height 37
click at [701, 490] on li "Be able to receive and transmit spoken messages in English; and" at bounding box center [618, 492] width 444 height 12
drag, startPoint x: 506, startPoint y: 505, endPoint x: 714, endPoint y: 512, distance: 208.3
click at [682, 510] on li "Pass a written and/or telegraphy examination(s) as described above." at bounding box center [618, 504] width 444 height 12
click at [717, 513] on div "Important: Before you sign up for an FCC Element Exam, you must create an FCC u…" at bounding box center [607, 350] width 466 height 446
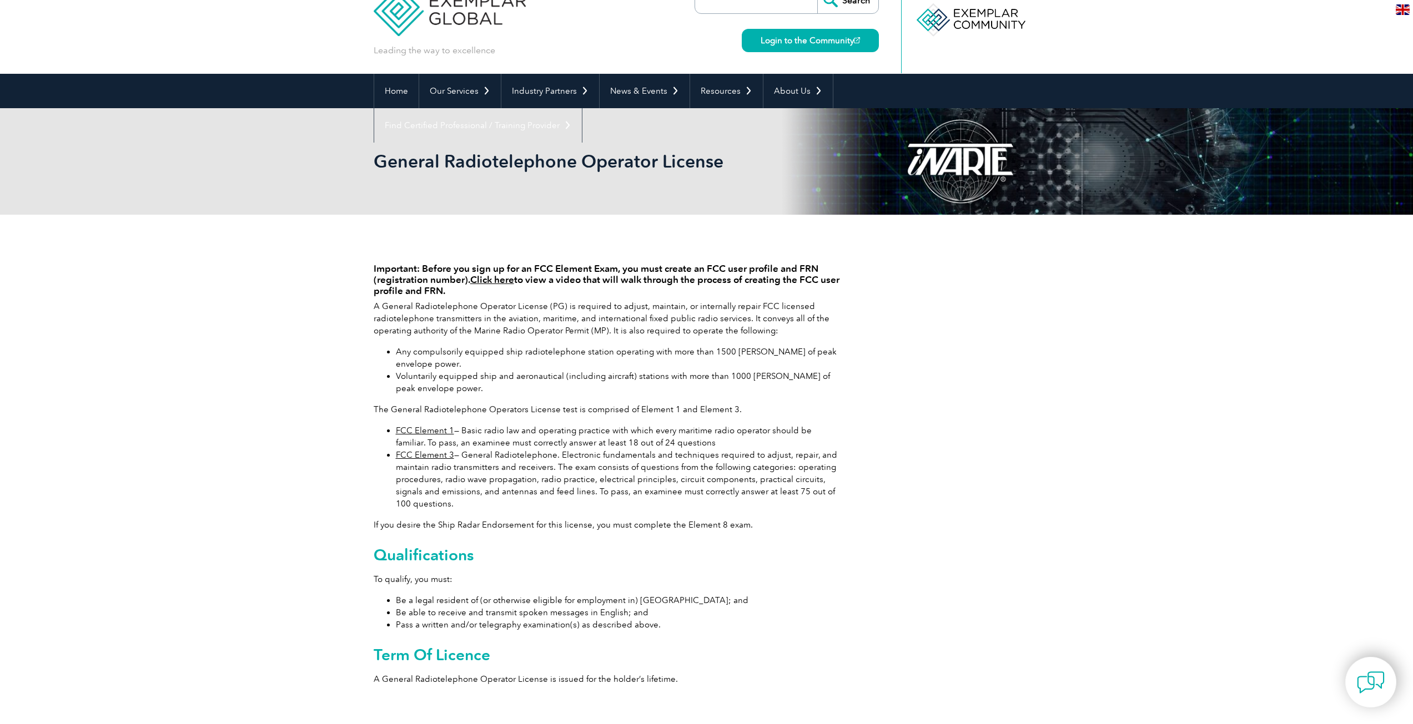
scroll to position [0, 0]
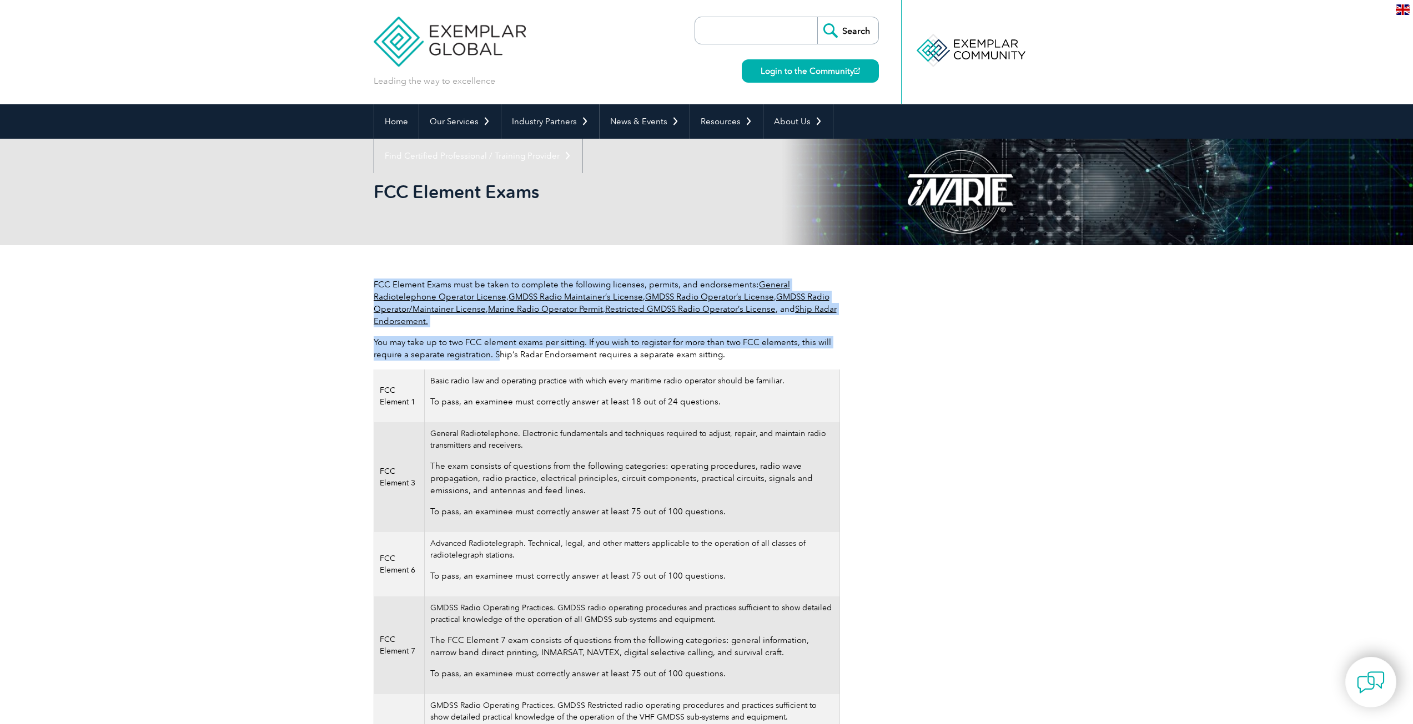
drag, startPoint x: 439, startPoint y: 346, endPoint x: 495, endPoint y: 349, distance: 55.6
click at [495, 349] on div "FCC Element Exams must be taken to complete the following licenses, permits, an…" at bounding box center [706, 633] width 1413 height 777
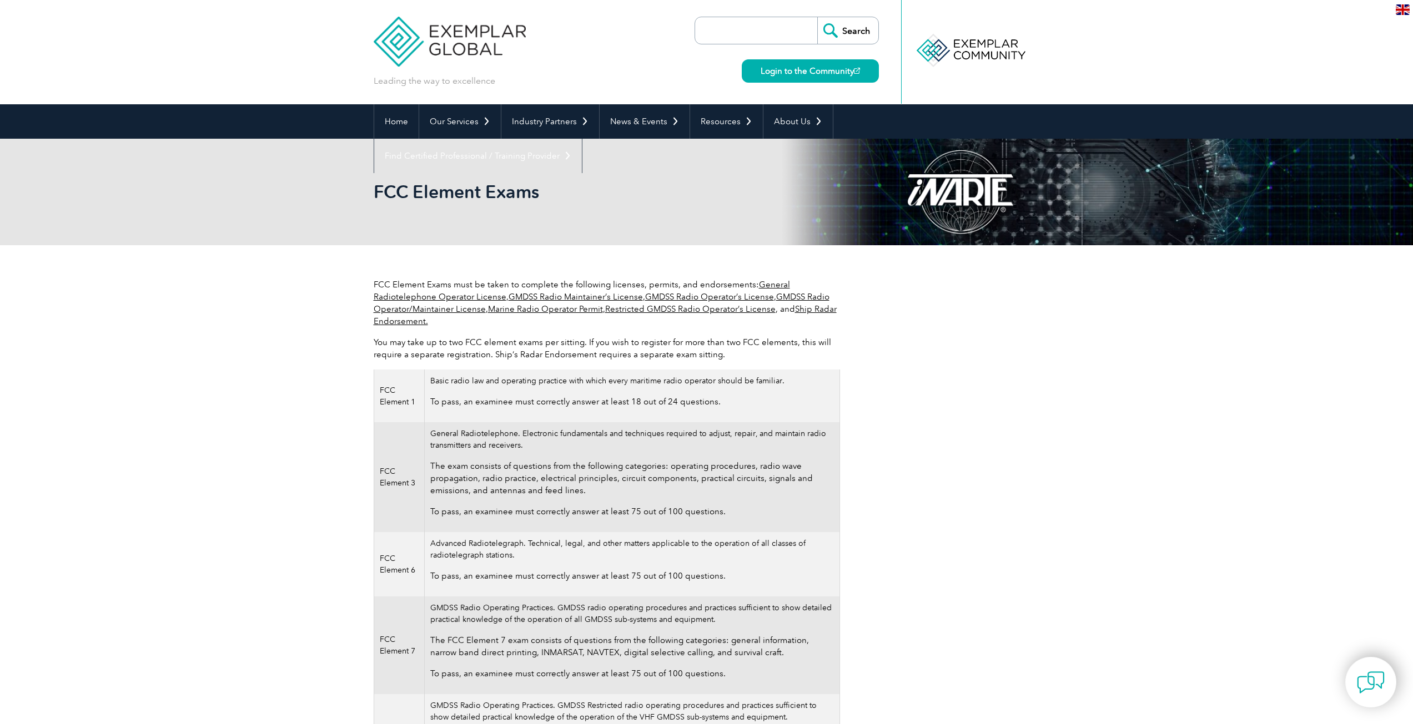
click at [521, 356] on p "You may take up to two FCC element exams per sitting. If you wish to register f…" at bounding box center [607, 348] width 466 height 24
drag, startPoint x: 517, startPoint y: 342, endPoint x: 586, endPoint y: 349, distance: 69.2
click at [577, 344] on p "You may take up to two FCC element exams per sitting. If you wish to register f…" at bounding box center [607, 348] width 466 height 24
click at [573, 360] on p "You may take up to two FCC element exams per sitting. If you wish to register f…" at bounding box center [607, 348] width 466 height 24
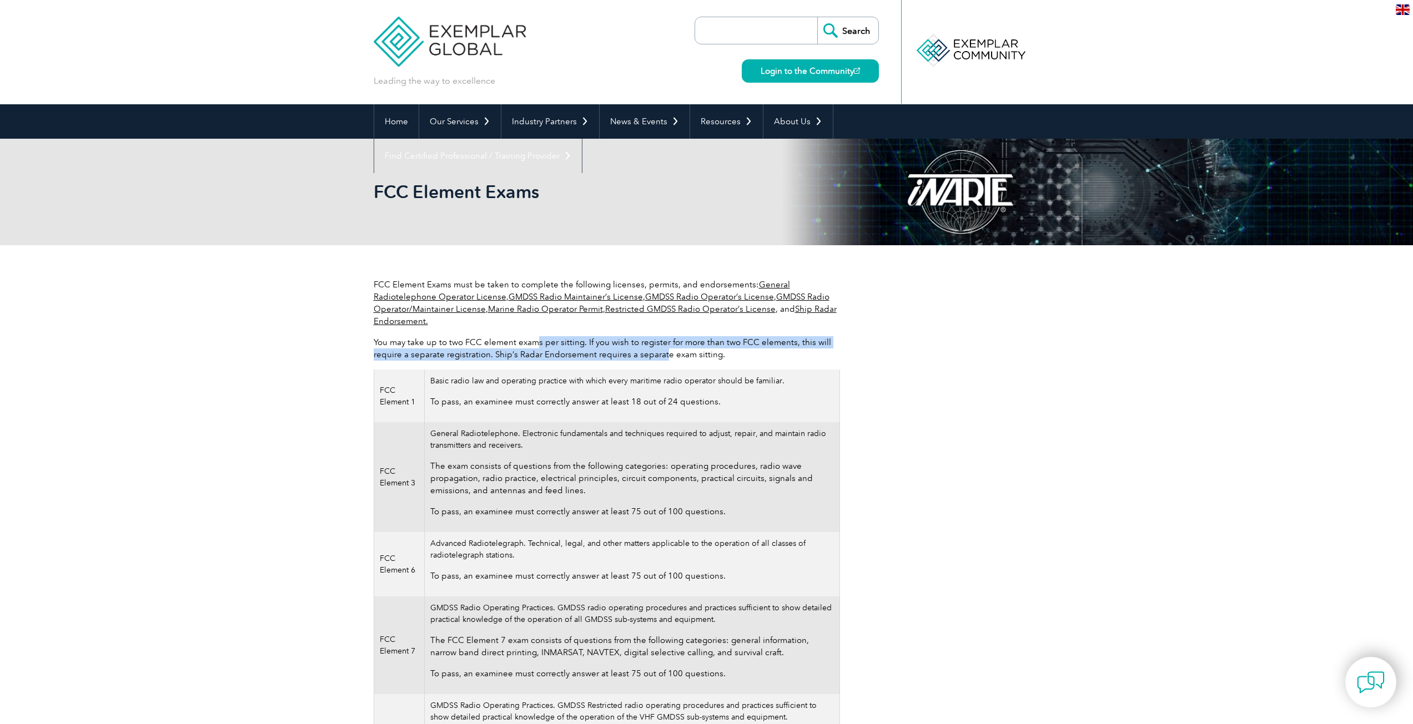
drag, startPoint x: 536, startPoint y: 340, endPoint x: 687, endPoint y: 352, distance: 151.5
click at [667, 351] on p "You may take up to two FCC element exams per sitting. If you wish to register f…" at bounding box center [607, 348] width 466 height 24
click at [639, 366] on div "FCC Element Exams must be taken to complete the following licenses, permits, an…" at bounding box center [607, 631] width 466 height 704
drag, startPoint x: 656, startPoint y: 341, endPoint x: 750, endPoint y: 352, distance: 95.0
click at [747, 346] on p "You may take up to two FCC element exams per sitting. If you wish to register f…" at bounding box center [607, 348] width 466 height 24
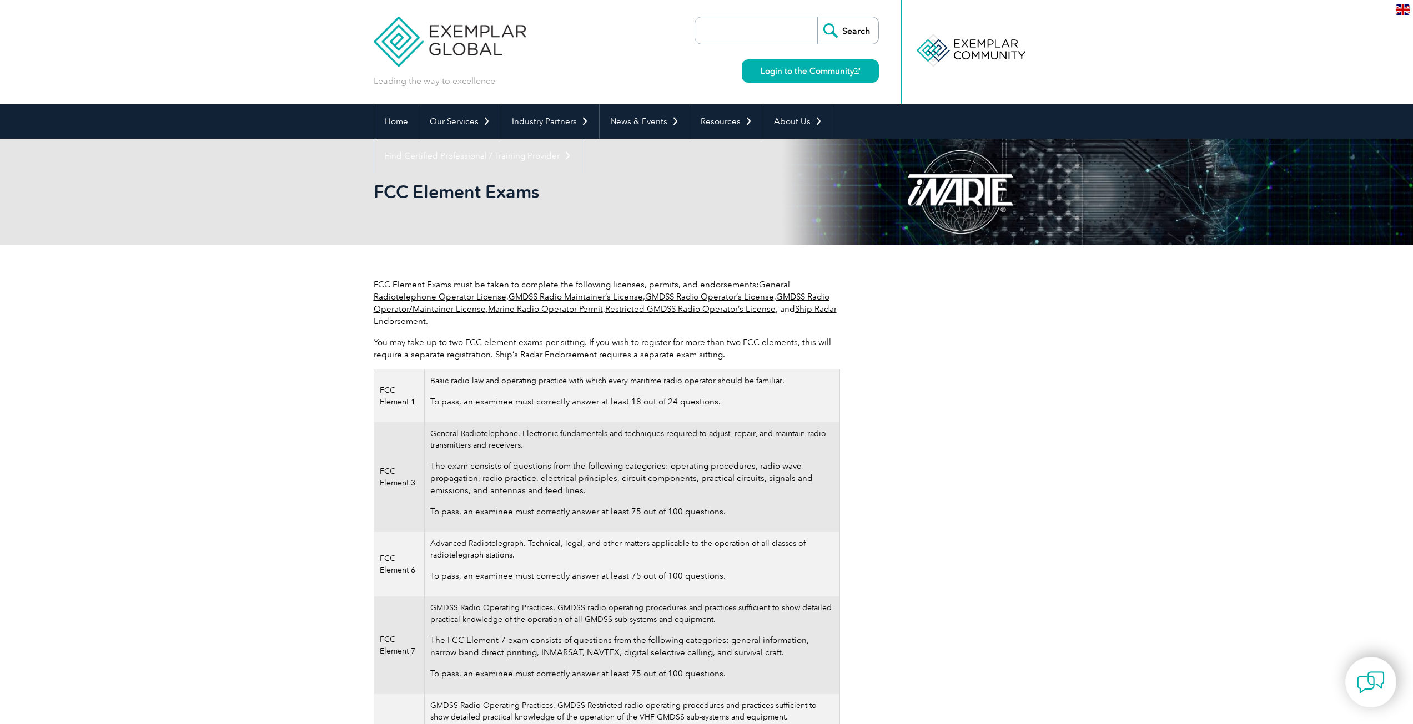
click at [737, 358] on p "You may take up to two FCC element exams per sitting. If you wish to register f…" at bounding box center [607, 348] width 466 height 24
drag, startPoint x: 655, startPoint y: 328, endPoint x: 791, endPoint y: 346, distance: 137.2
click at [824, 343] on div "FCC Element Exams must be taken to complete the following licenses, permits, an…" at bounding box center [607, 631] width 466 height 704
click at [418, 365] on div "FCC Element Exams must be taken to complete the following licenses, permits, an…" at bounding box center [607, 631] width 466 height 704
drag, startPoint x: 405, startPoint y: 353, endPoint x: 645, endPoint y: 354, distance: 239.8
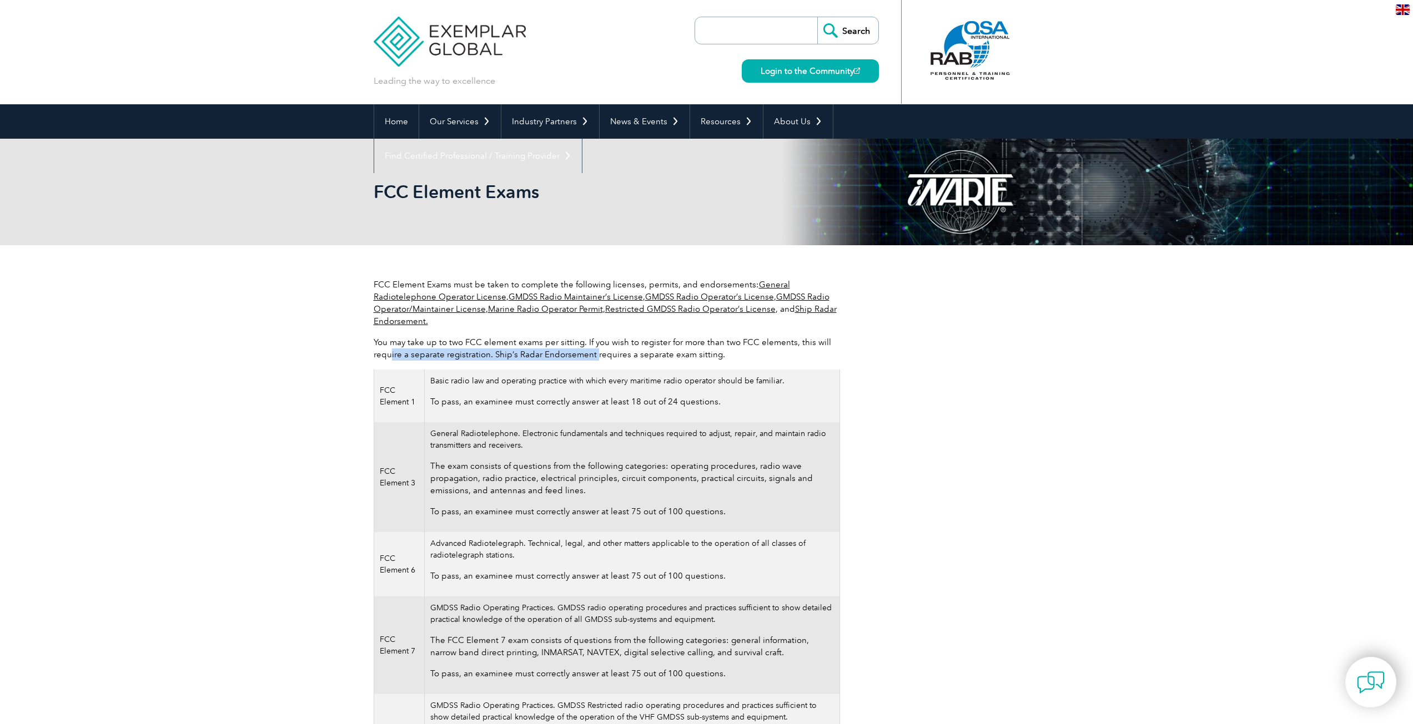
click at [623, 353] on p "You may take up to two FCC element exams per sitting. If you wish to register f…" at bounding box center [607, 348] width 466 height 24
click at [535, 370] on td "Basic radio law and operating practice with which every maritime radio operator…" at bounding box center [632, 396] width 415 height 53
drag, startPoint x: 533, startPoint y: 356, endPoint x: 707, endPoint y: 367, distance: 173.5
click at [683, 364] on div "FCC Element Exams must be taken to complete the following licenses, permits, an…" at bounding box center [607, 631] width 466 height 704
click at [621, 373] on td "Basic radio law and operating practice with which every maritime radio operator…" at bounding box center [632, 396] width 415 height 53
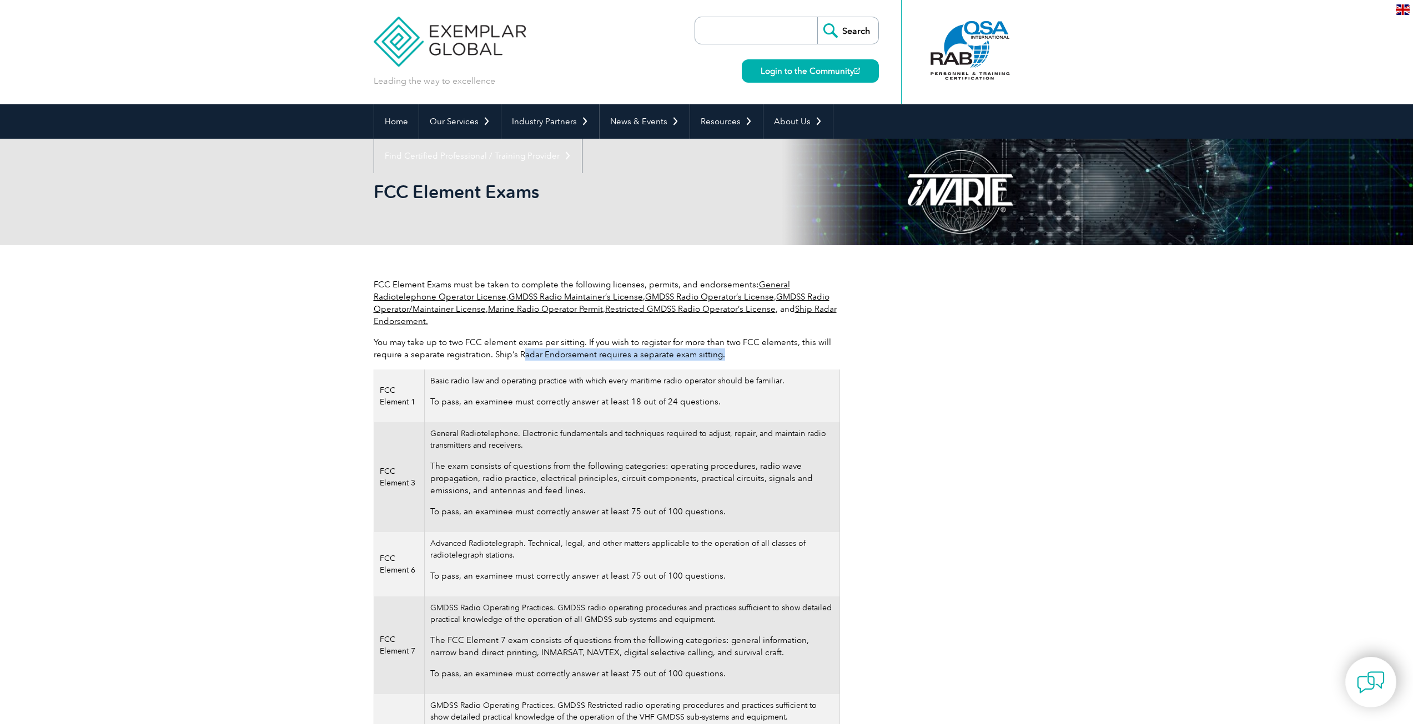
drag, startPoint x: 582, startPoint y: 355, endPoint x: 782, endPoint y: 367, distance: 199.6
click at [763, 365] on div "FCC Element Exams must be taken to complete the following licenses, permits, an…" at bounding box center [607, 631] width 466 height 704
click at [739, 369] on div "FCC Element Exams must be taken to complete the following licenses, permits, an…" at bounding box center [607, 631] width 466 height 704
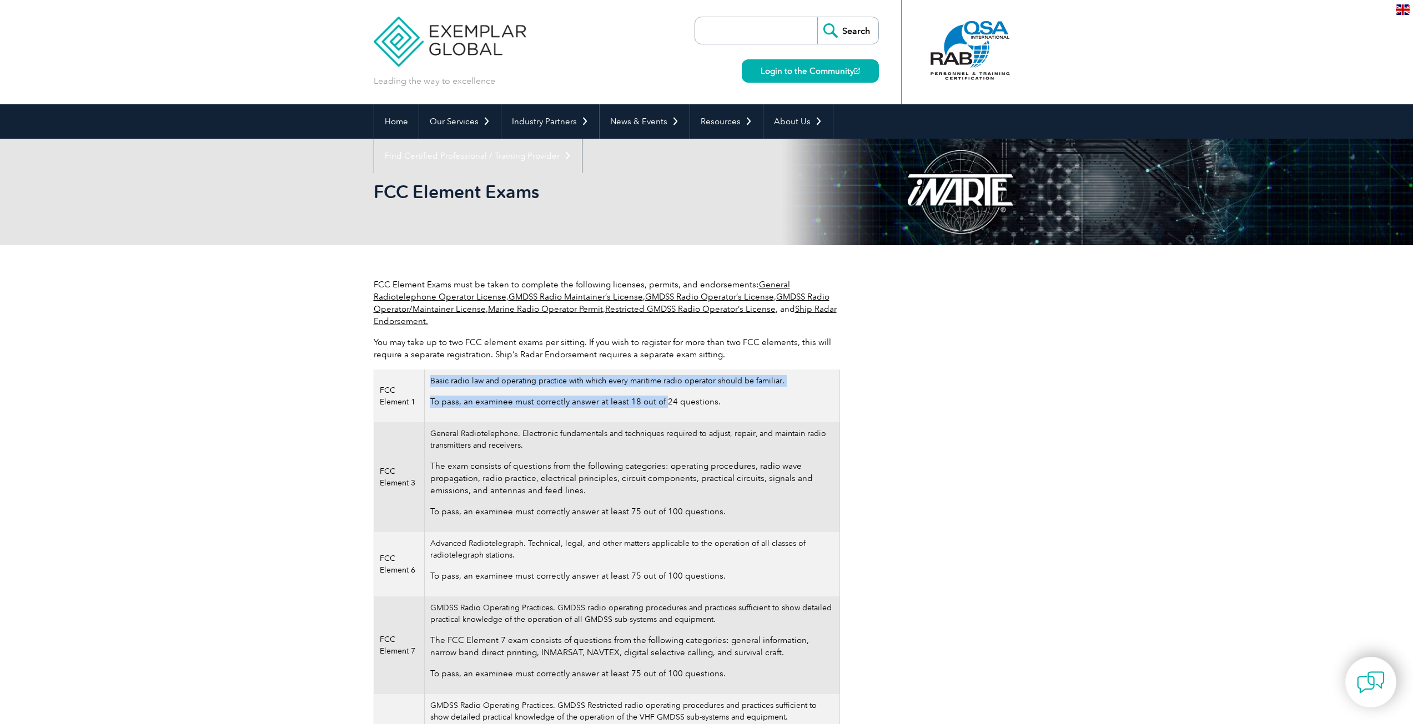
drag, startPoint x: 536, startPoint y: 386, endPoint x: 669, endPoint y: 396, distance: 133.6
click at [666, 396] on td "Basic radio law and operating practice with which every maritime radio operator…" at bounding box center [632, 396] width 415 height 53
click at [529, 416] on td "Basic radio law and operating practice with which every maritime radio operator…" at bounding box center [632, 396] width 415 height 53
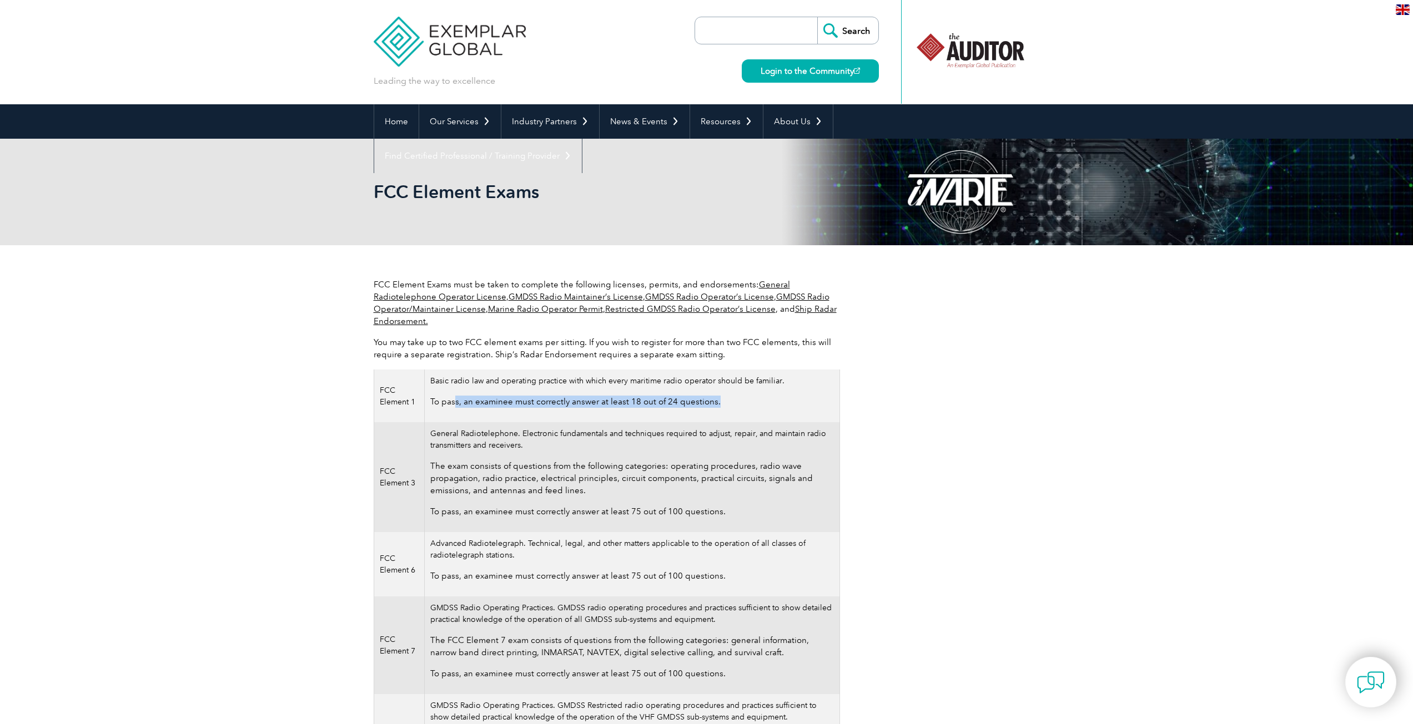
drag, startPoint x: 459, startPoint y: 405, endPoint x: 727, endPoint y: 414, distance: 268.3
click at [724, 414] on td "Basic radio law and operating practice with which every maritime radio operator…" at bounding box center [632, 396] width 415 height 53
click at [649, 423] on td "General Radiotelephone. Electronic fundamentals and techniques required to adju…" at bounding box center [632, 477] width 415 height 110
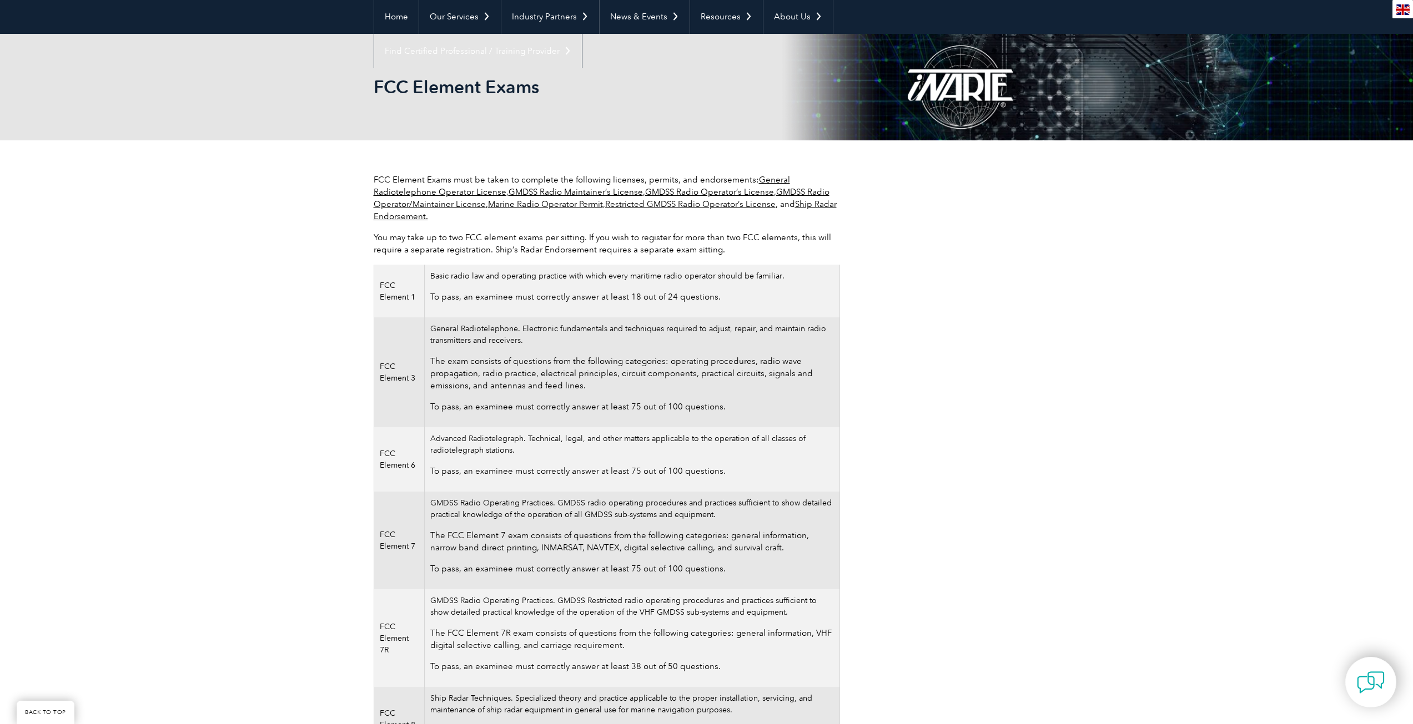
scroll to position [56, 0]
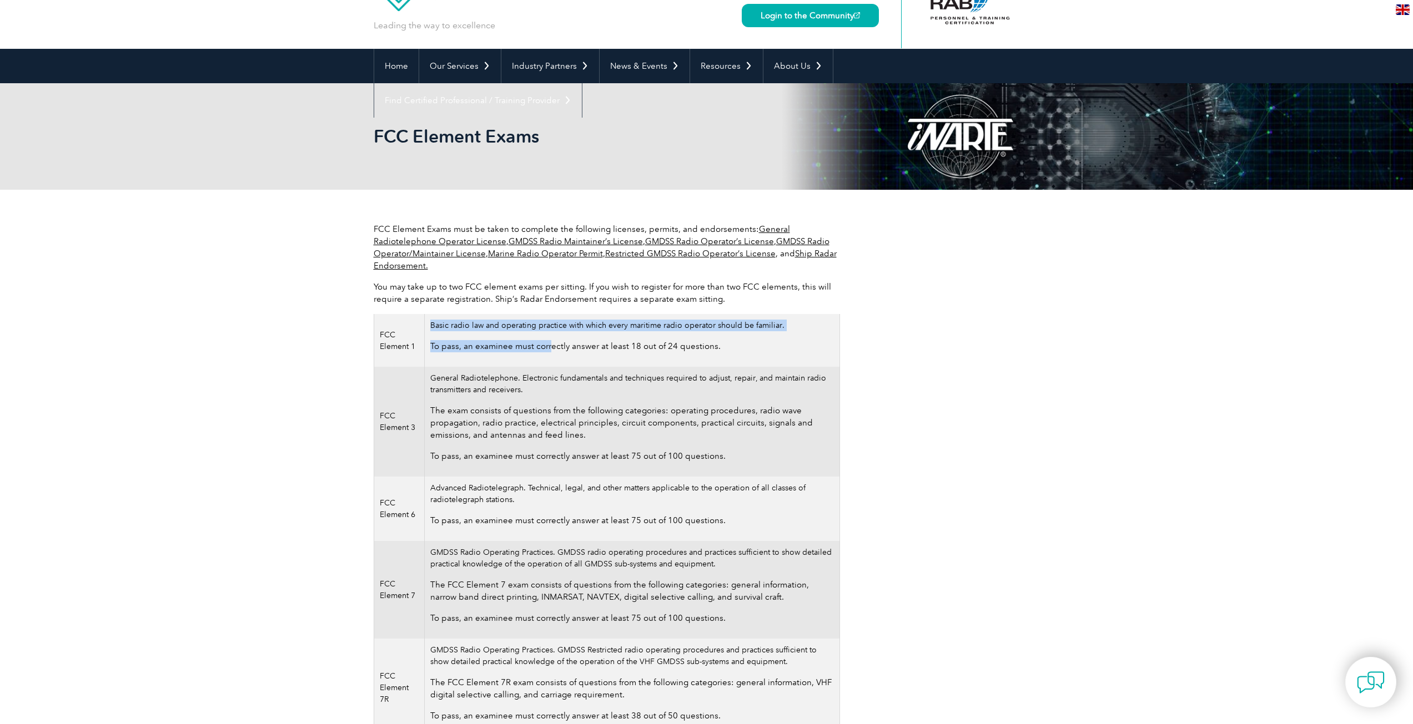
drag, startPoint x: 431, startPoint y: 325, endPoint x: 554, endPoint y: 334, distance: 123.5
click at [553, 334] on td "Basic radio law and operating practice with which every maritime radio operator…" at bounding box center [632, 340] width 415 height 53
click at [561, 339] on td "Basic radio law and operating practice with which every maritime radio operator…" at bounding box center [632, 340] width 415 height 53
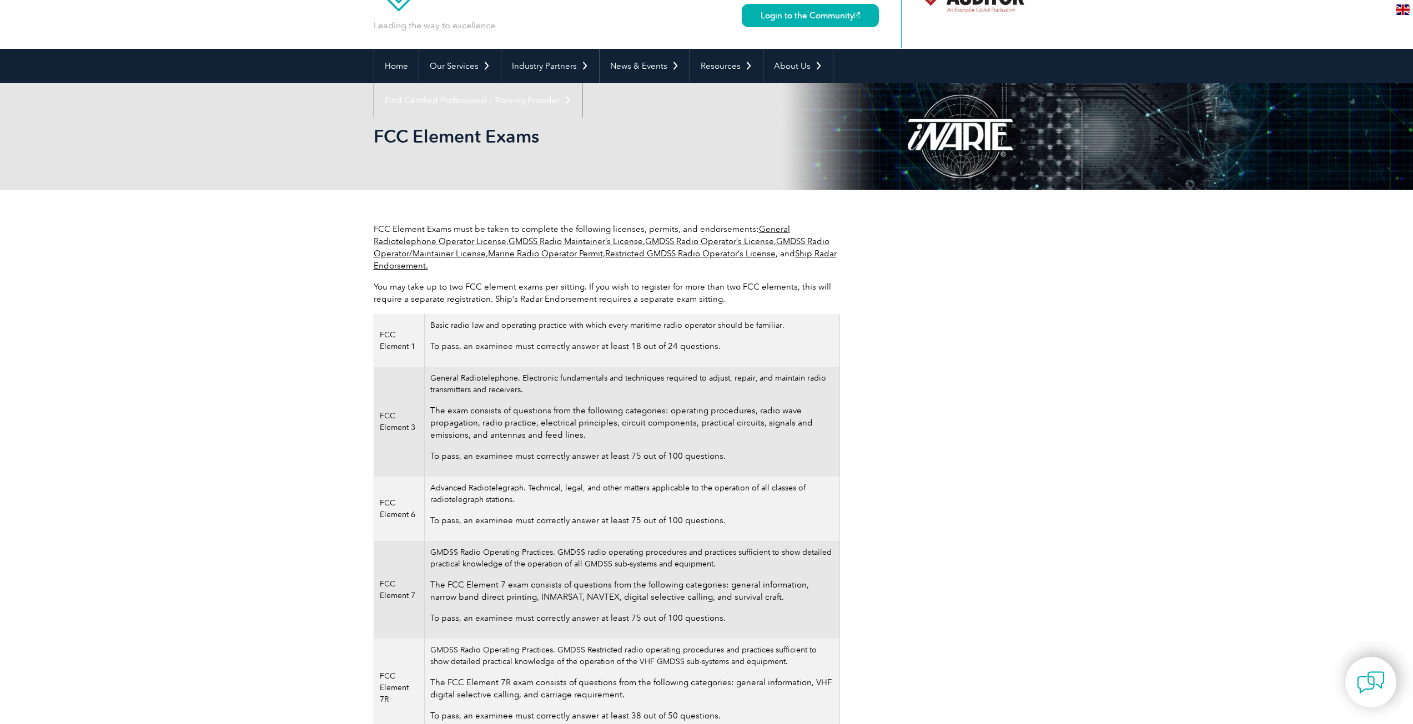
click at [453, 238] on link "General Radiotelephone Operator License" at bounding box center [582, 235] width 416 height 22
